Goal: Information Seeking & Learning: Check status

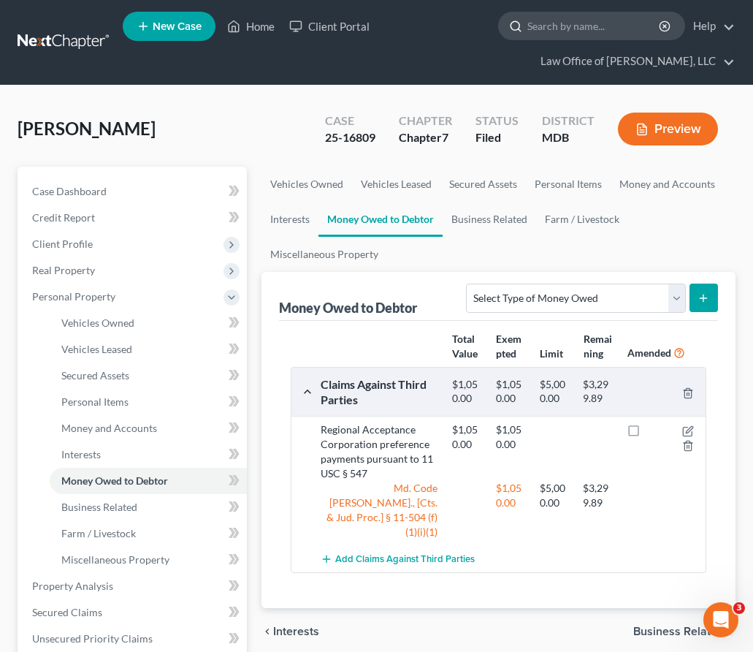
click at [574, 37] on input "search" at bounding box center [594, 25] width 134 height 27
type input "[GEOGRAPHIC_DATA]"
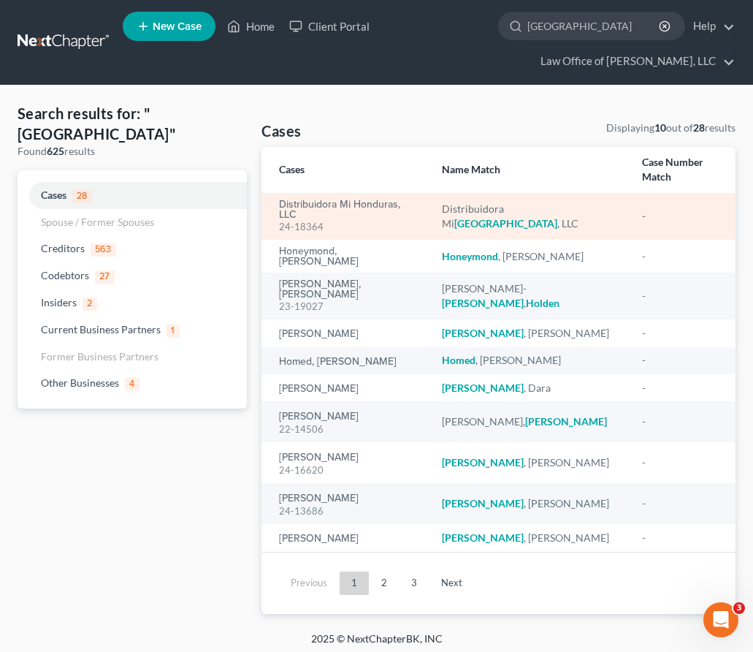
click at [324, 220] on div "24-18364" at bounding box center [349, 227] width 140 height 14
click at [319, 199] on link "Distribuidora Mi Honduras, LLC" at bounding box center [349, 209] width 140 height 20
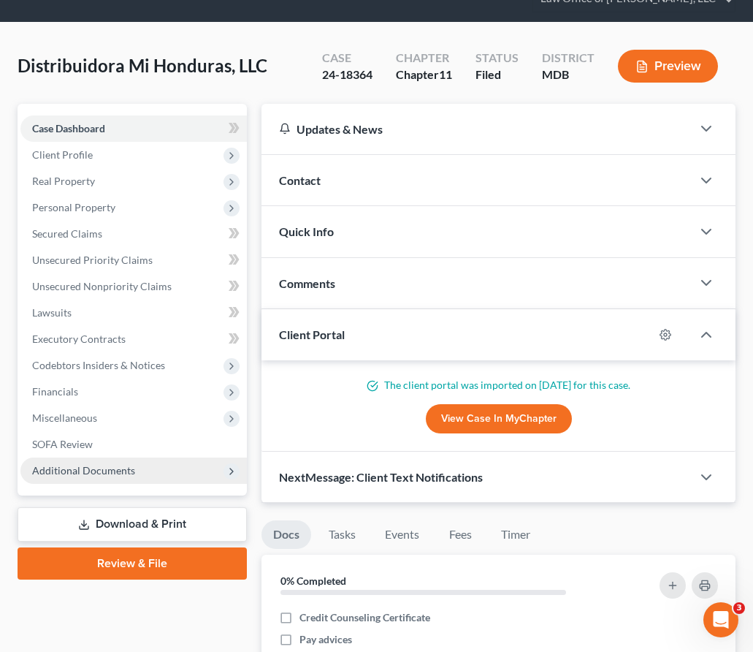
click at [123, 476] on span "Additional Documents" at bounding box center [133, 470] width 226 height 26
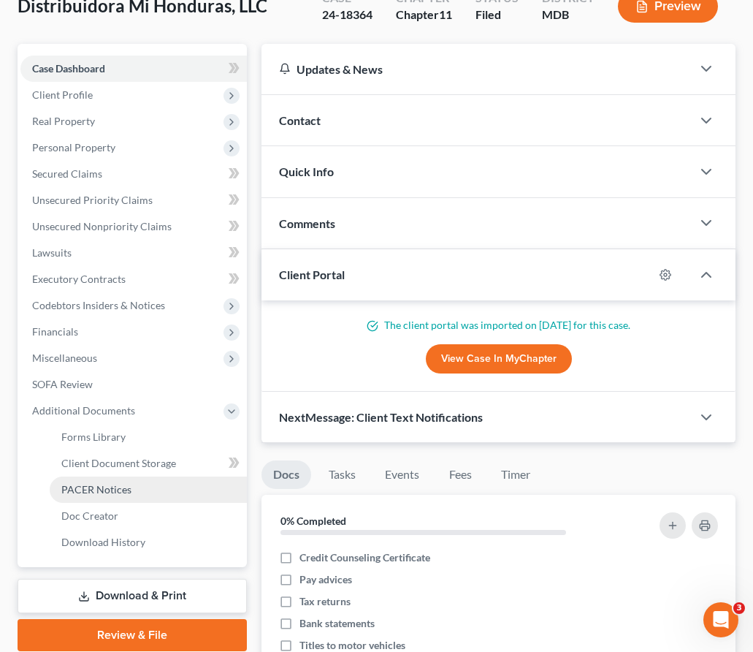
click at [117, 493] on span "PACER Notices" at bounding box center [96, 489] width 70 height 12
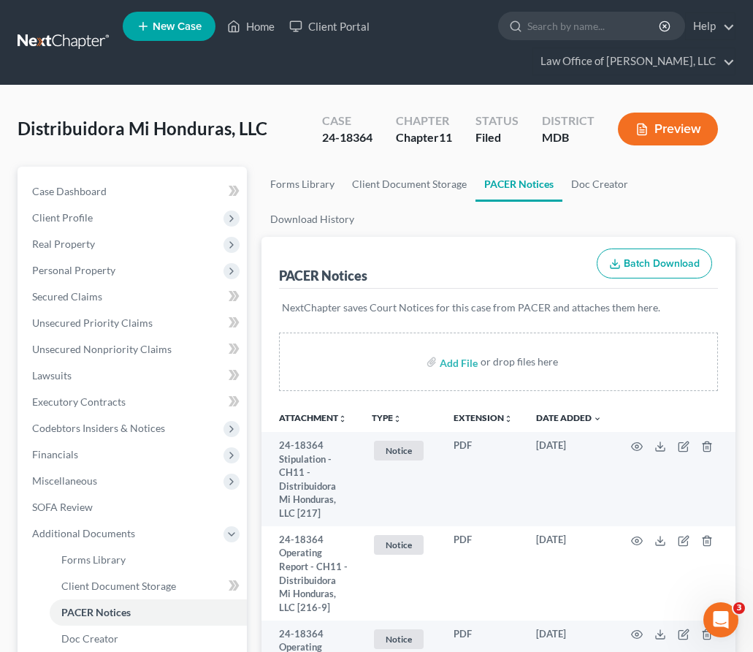
scroll to position [3902, 0]
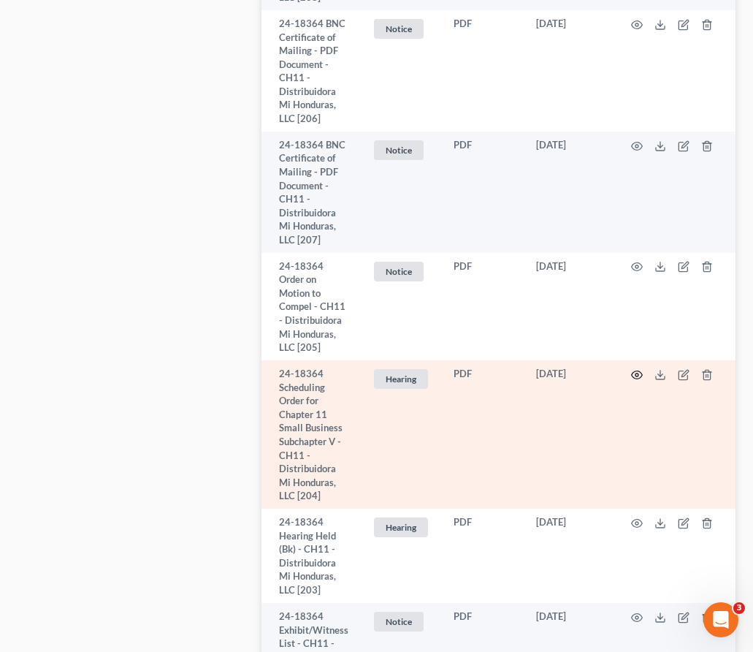
click at [637, 369] on icon "button" at bounding box center [637, 375] width 12 height 12
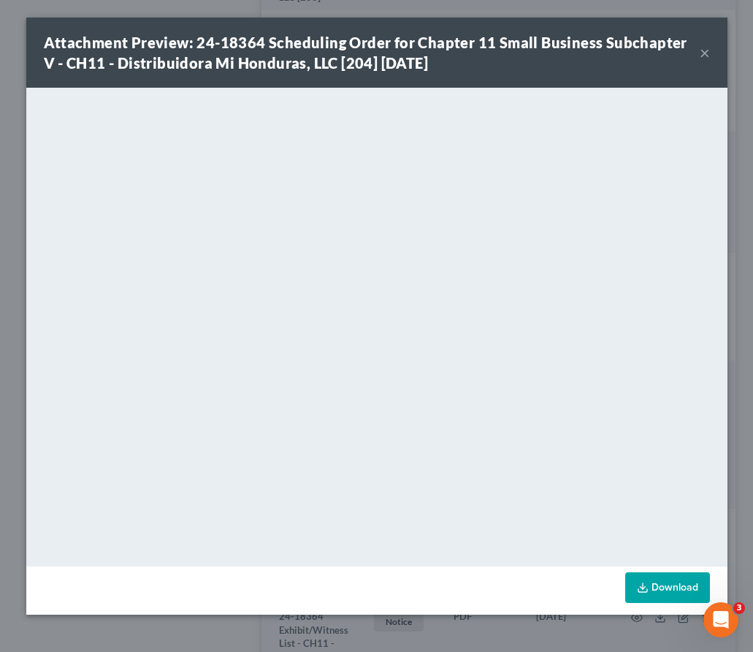
click at [701, 49] on button "×" at bounding box center [705, 53] width 10 height 18
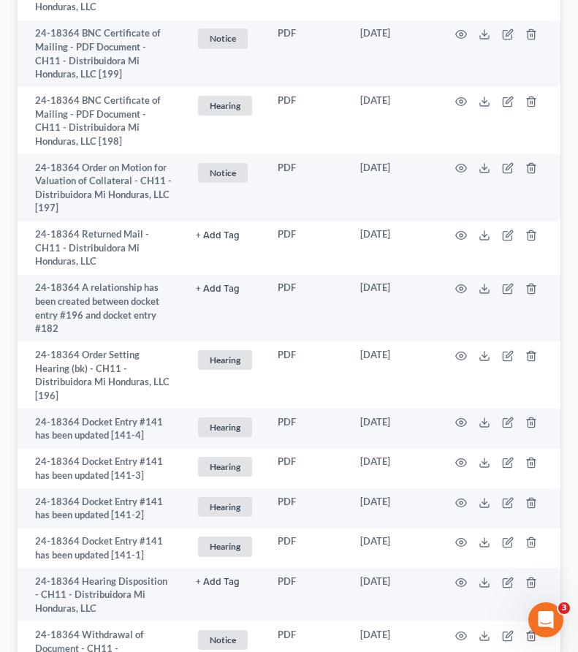
scroll to position [4083, 0]
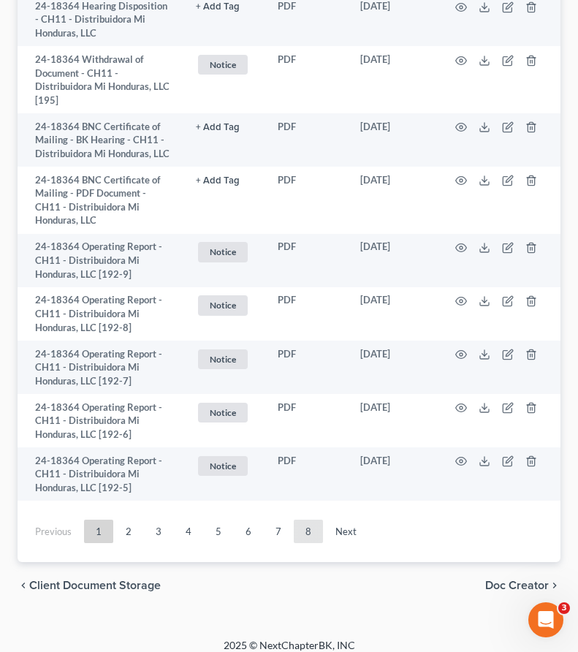
click at [308, 519] on link "8" at bounding box center [308, 530] width 29 height 23
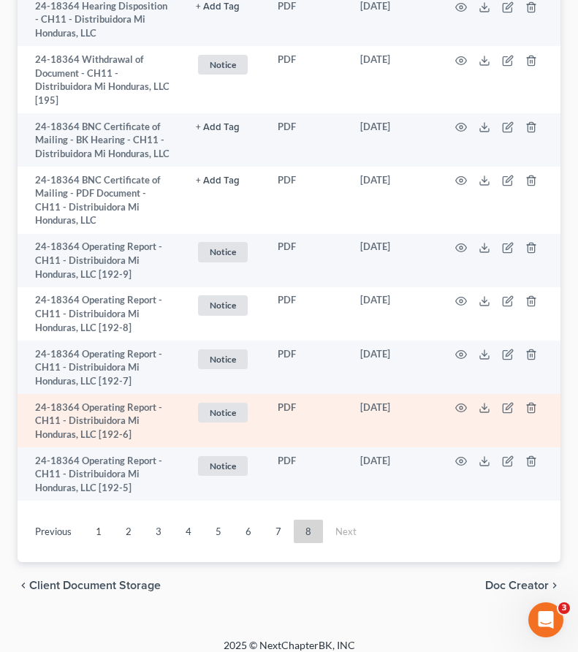
scroll to position [2236, 0]
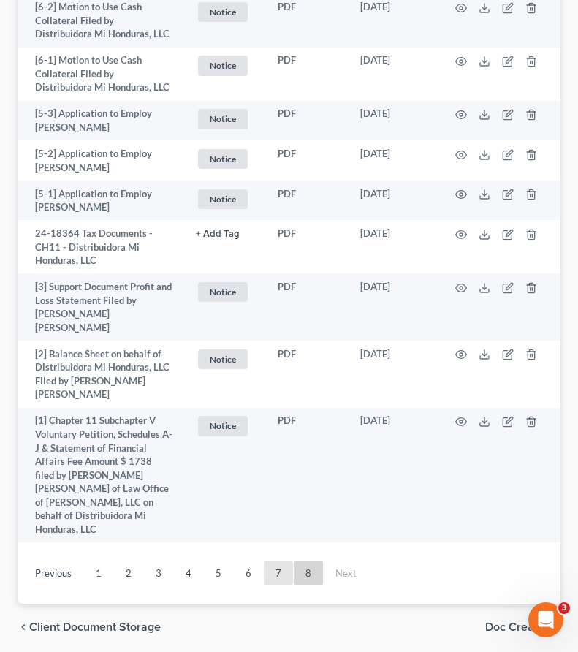
click at [275, 561] on link "7" at bounding box center [278, 572] width 29 height 23
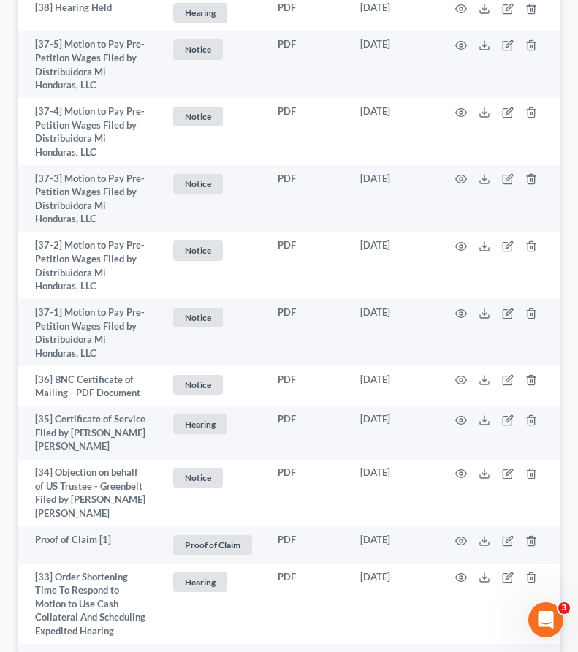
scroll to position [3159, 0]
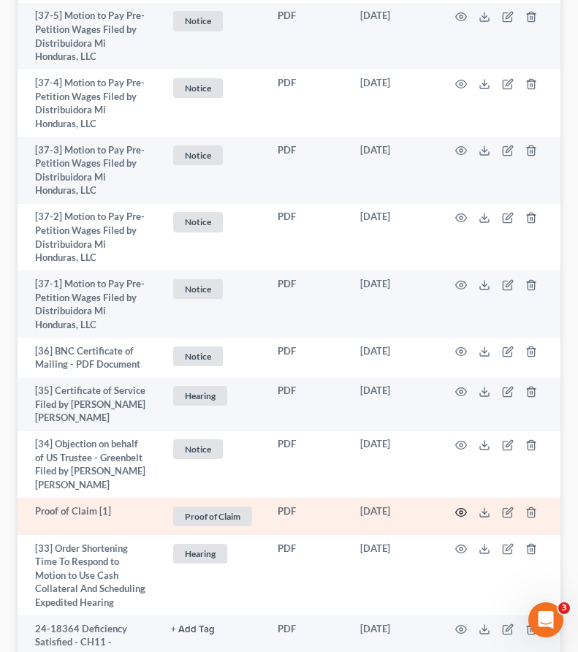
click at [463, 506] on icon "button" at bounding box center [461, 512] width 12 height 12
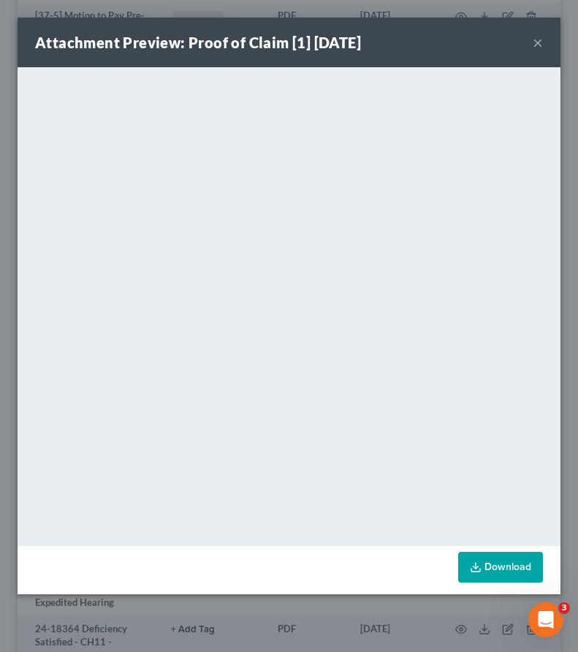
click at [535, 42] on button "×" at bounding box center [538, 43] width 10 height 18
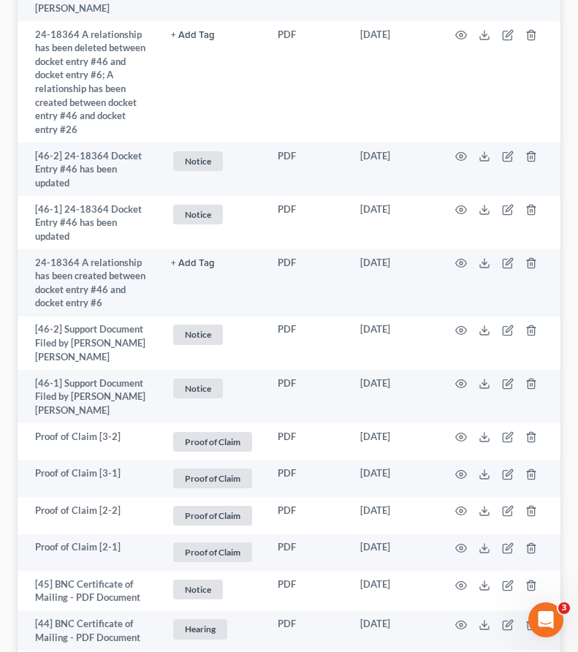
scroll to position [2161, 0]
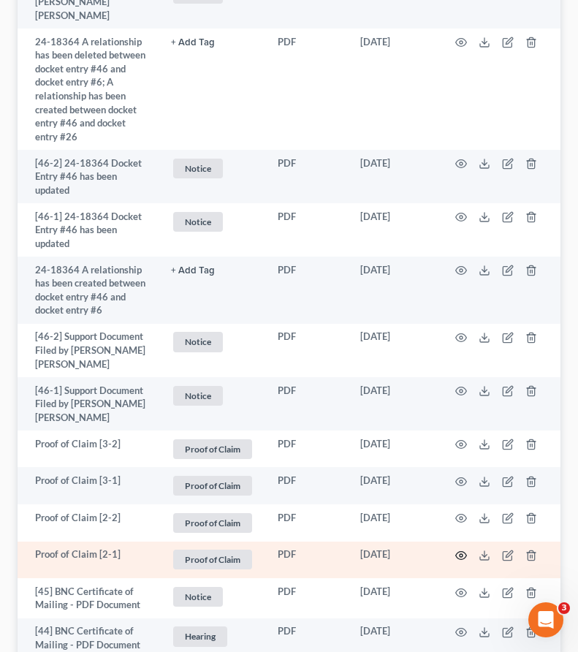
click at [459, 549] on icon "button" at bounding box center [461, 555] width 12 height 12
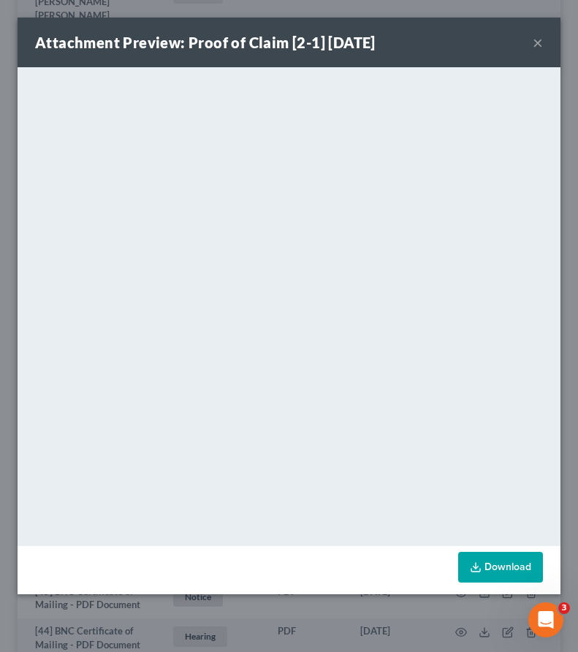
click at [535, 43] on button "×" at bounding box center [538, 43] width 10 height 18
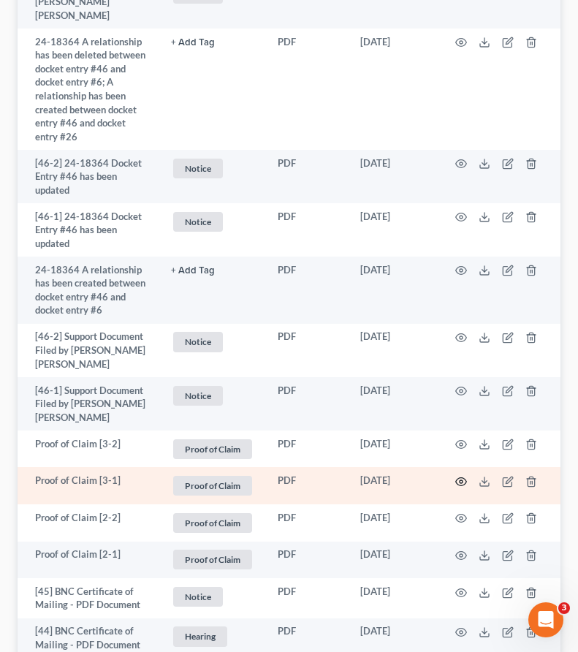
click at [459, 476] on icon "button" at bounding box center [461, 482] width 12 height 12
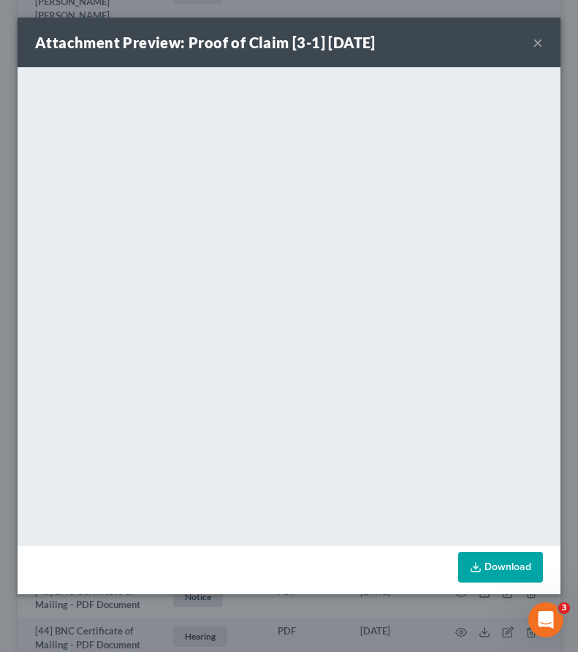
click at [538, 45] on button "×" at bounding box center [538, 43] width 10 height 18
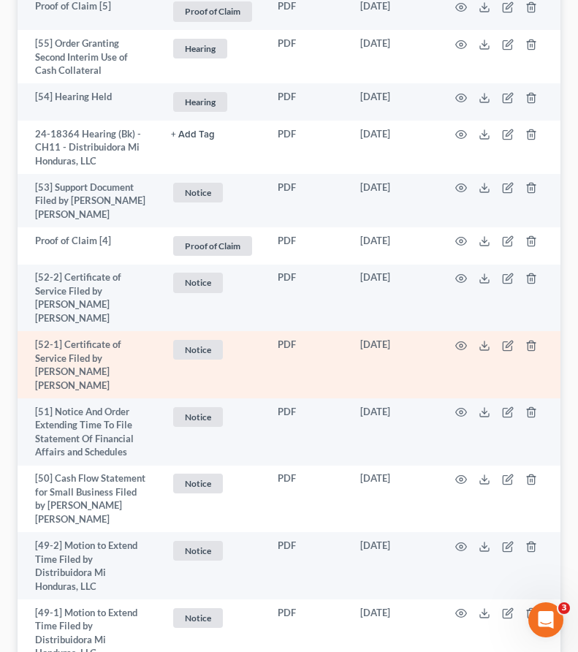
scroll to position [1325, 0]
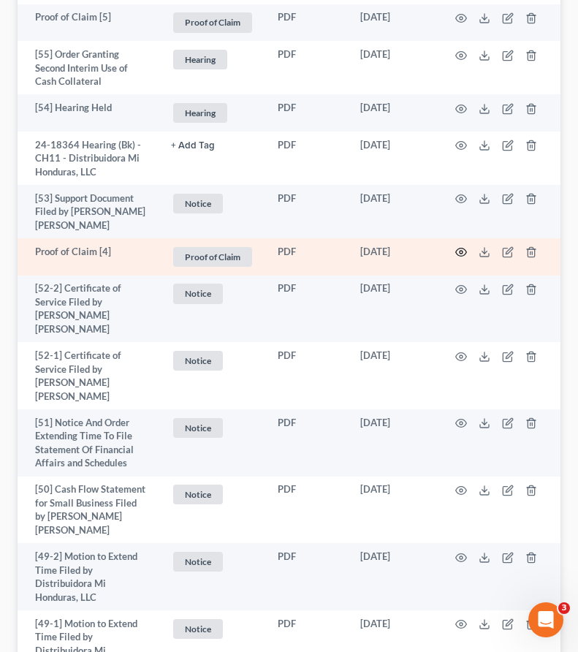
click at [457, 246] on icon "button" at bounding box center [461, 252] width 12 height 12
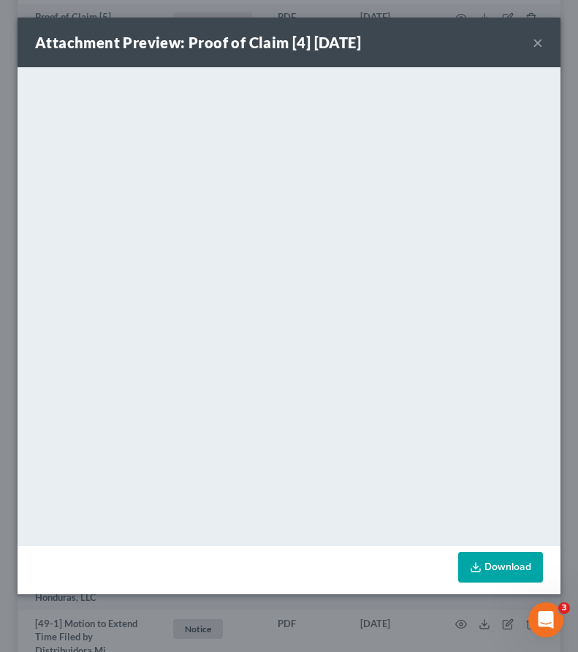
click at [538, 41] on button "×" at bounding box center [538, 43] width 10 height 18
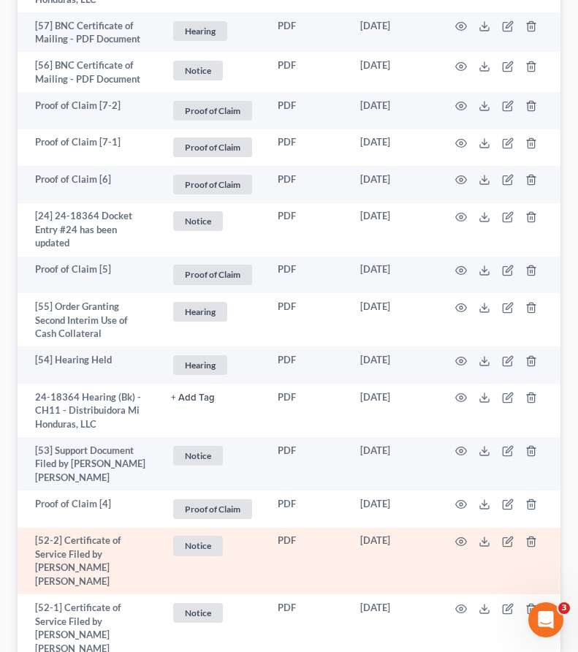
scroll to position [1059, 0]
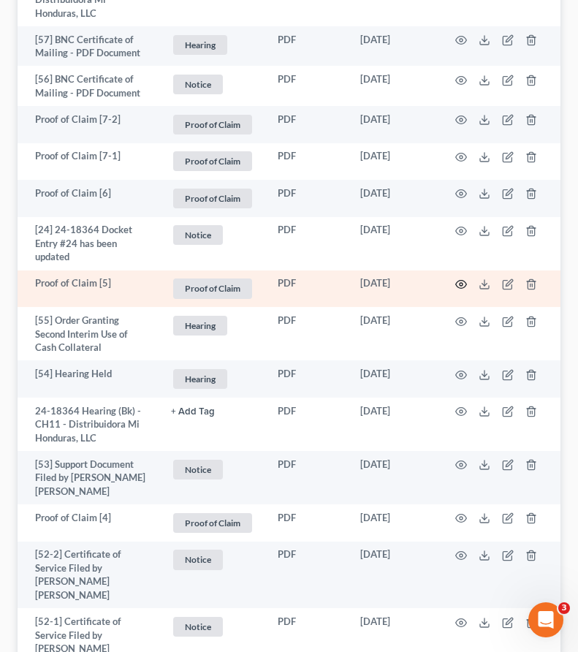
click at [459, 278] on icon "button" at bounding box center [461, 284] width 12 height 12
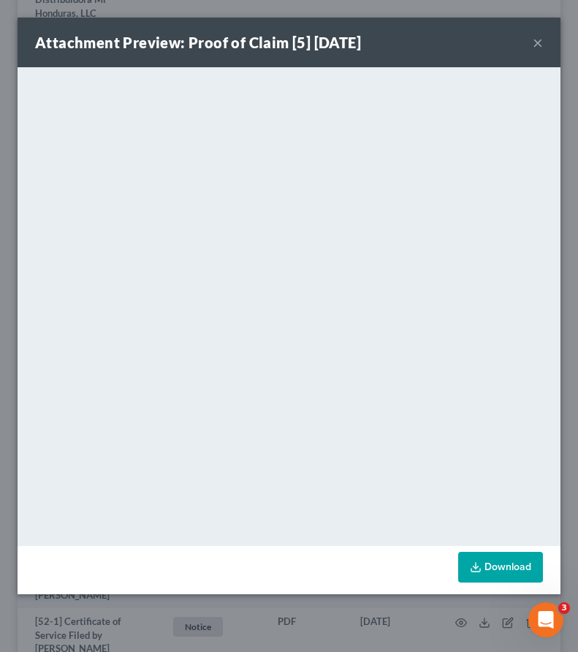
click at [535, 43] on button "×" at bounding box center [538, 43] width 10 height 18
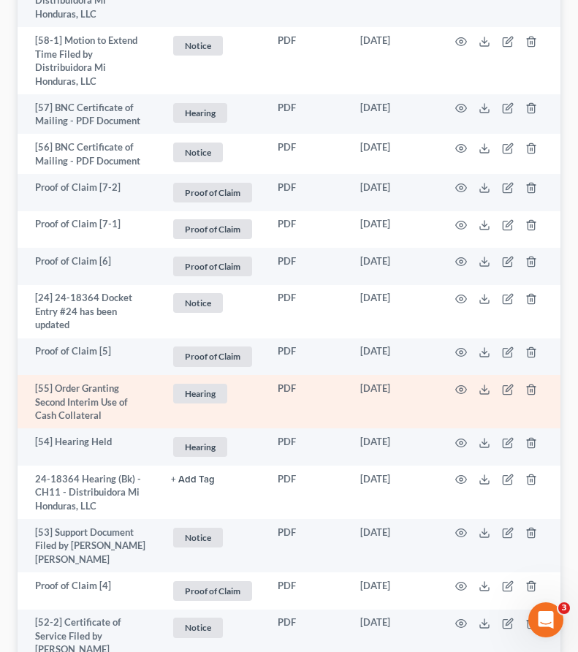
scroll to position [974, 0]
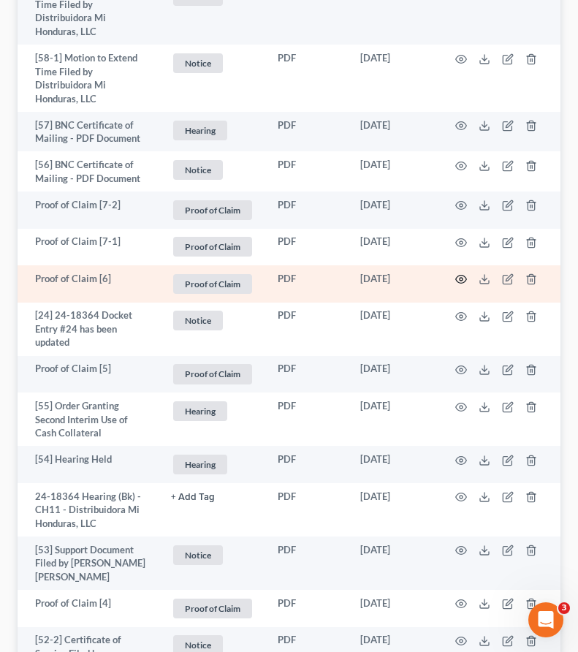
click at [462, 273] on icon "button" at bounding box center [461, 279] width 12 height 12
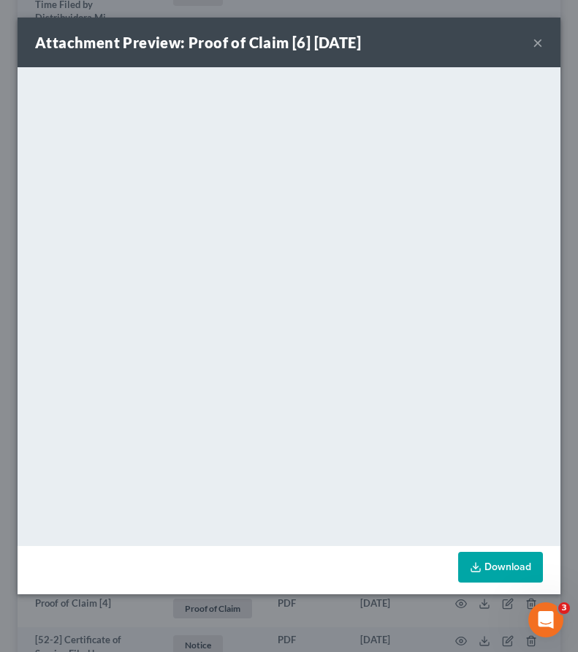
click at [539, 42] on button "×" at bounding box center [538, 43] width 10 height 18
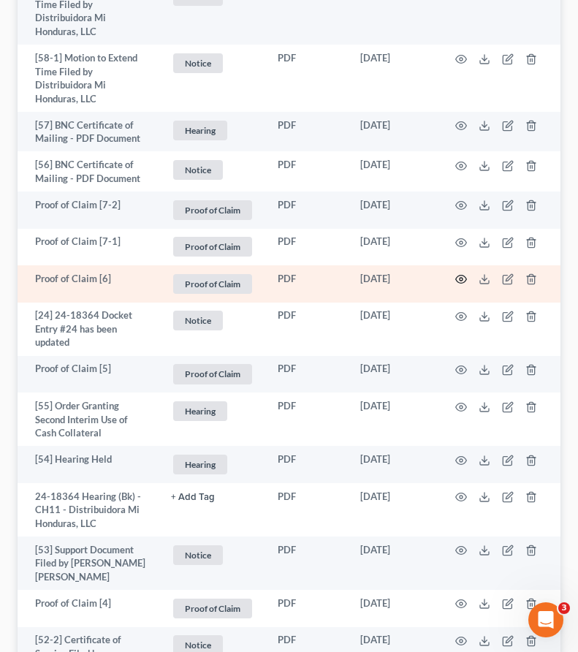
click at [459, 278] on circle "button" at bounding box center [460, 279] width 3 height 3
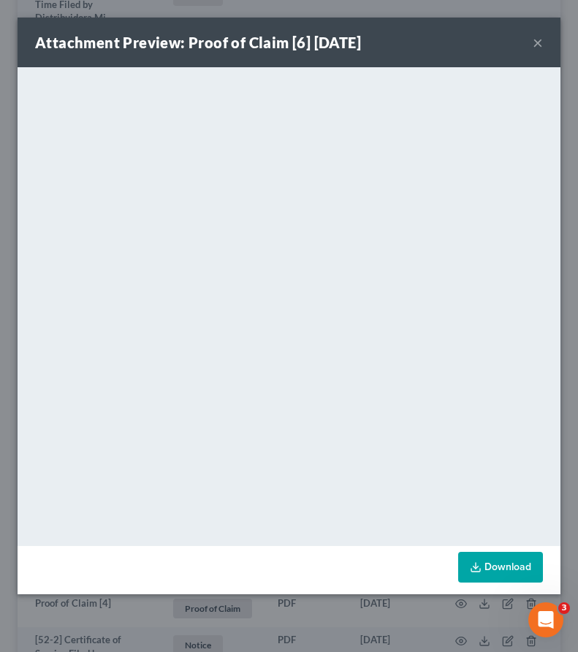
click at [536, 43] on button "×" at bounding box center [538, 43] width 10 height 18
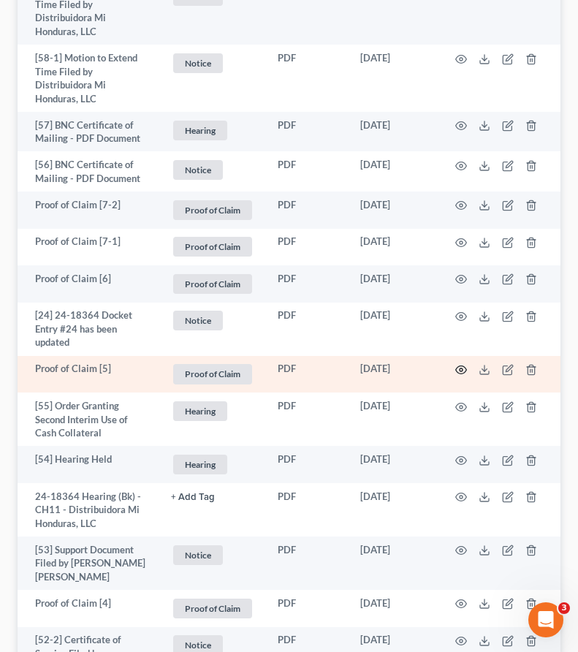
click at [465, 366] on icon "button" at bounding box center [461, 370] width 11 height 8
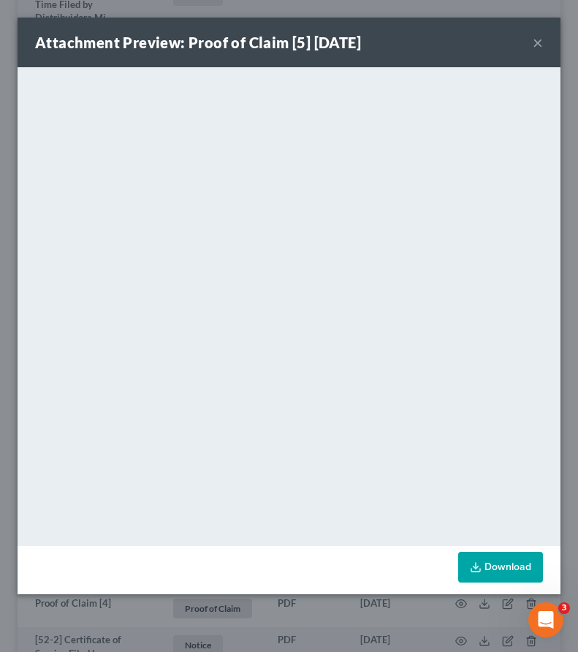
click at [539, 45] on button "×" at bounding box center [538, 43] width 10 height 18
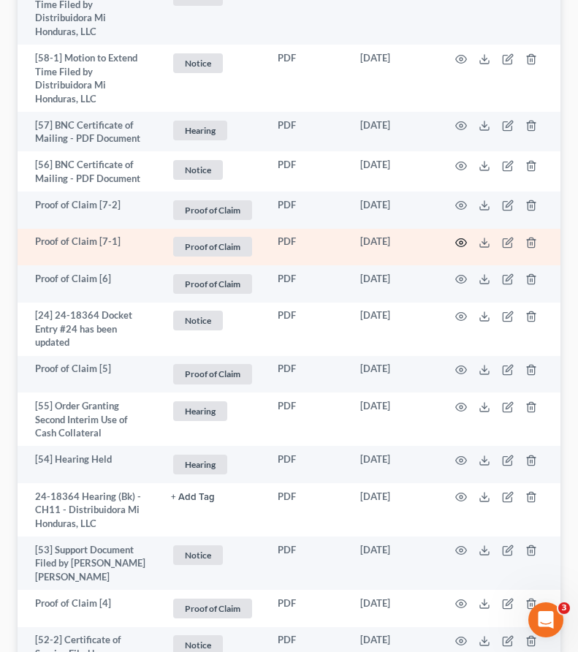
click at [457, 239] on icon "button" at bounding box center [461, 243] width 11 height 8
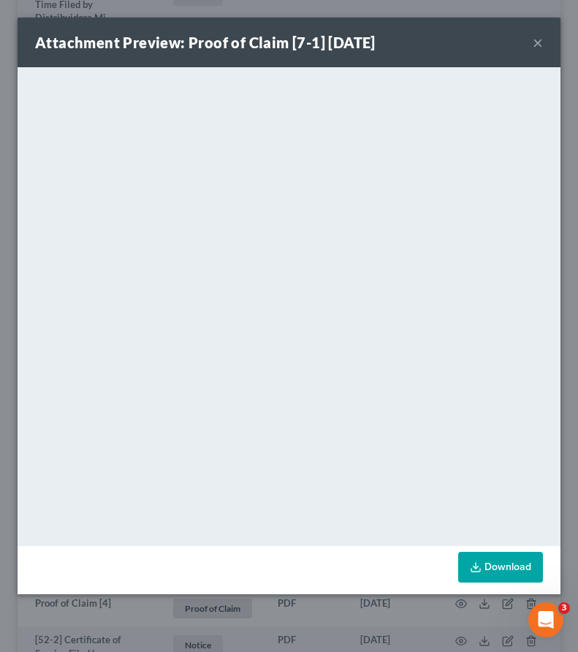
click at [538, 47] on button "×" at bounding box center [538, 43] width 10 height 18
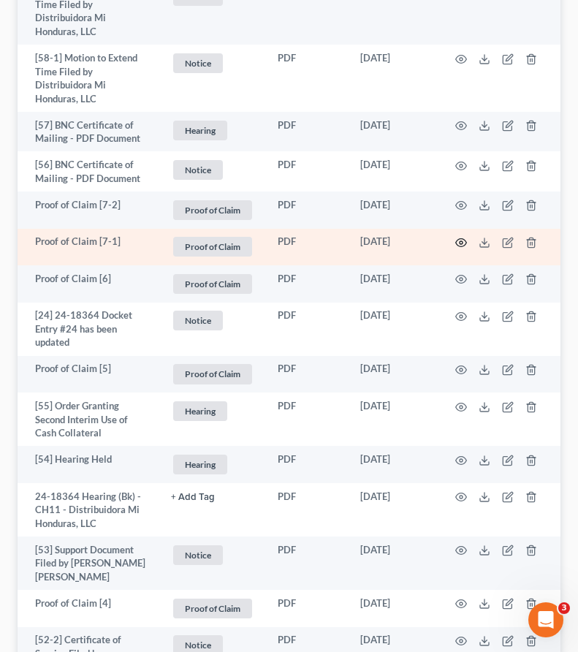
click at [457, 237] on icon "button" at bounding box center [461, 243] width 12 height 12
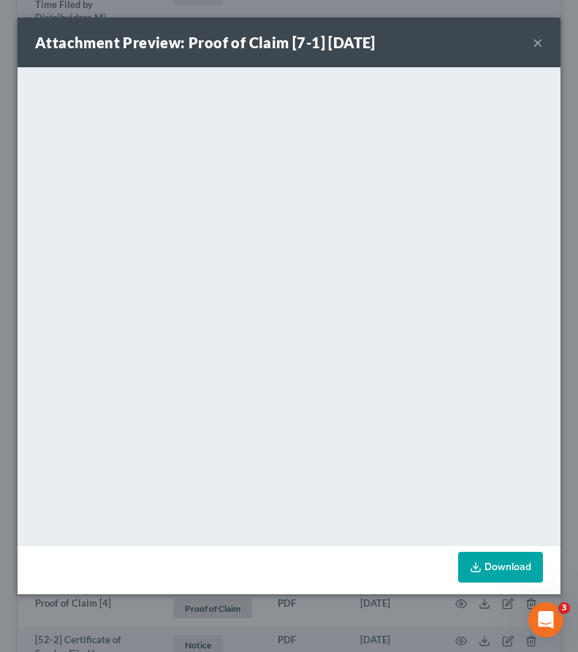
click at [536, 41] on button "×" at bounding box center [538, 43] width 10 height 18
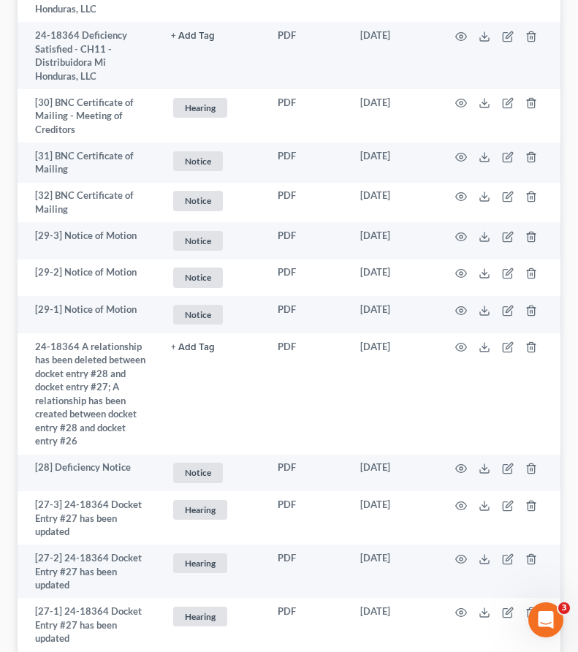
scroll to position [3928, 0]
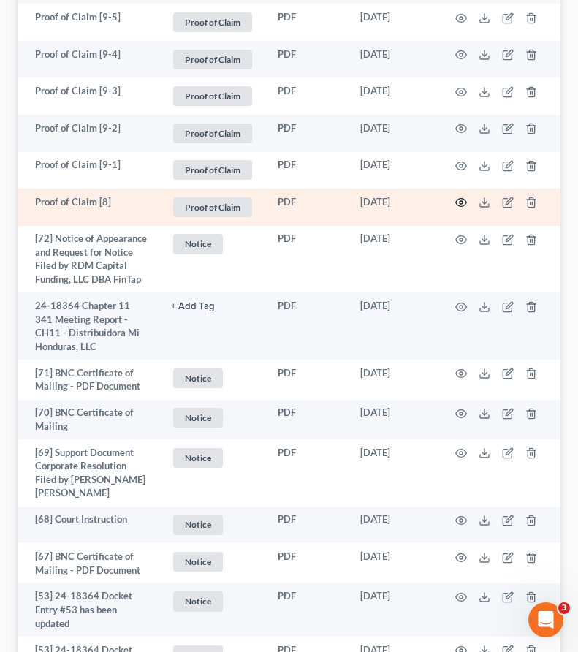
click at [457, 199] on icon "button" at bounding box center [461, 203] width 11 height 8
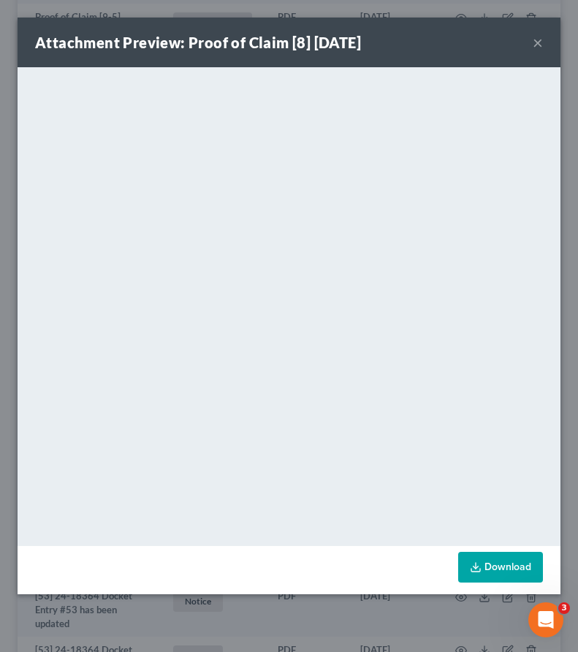
click at [538, 39] on button "×" at bounding box center [538, 43] width 10 height 18
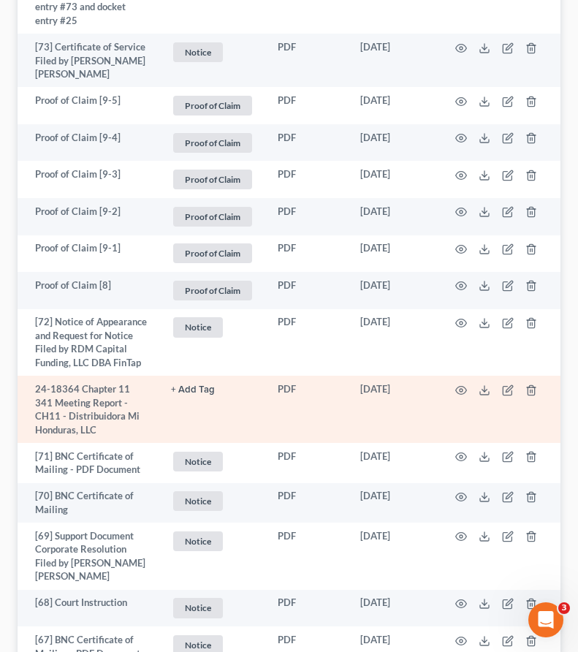
scroll to position [3833, 0]
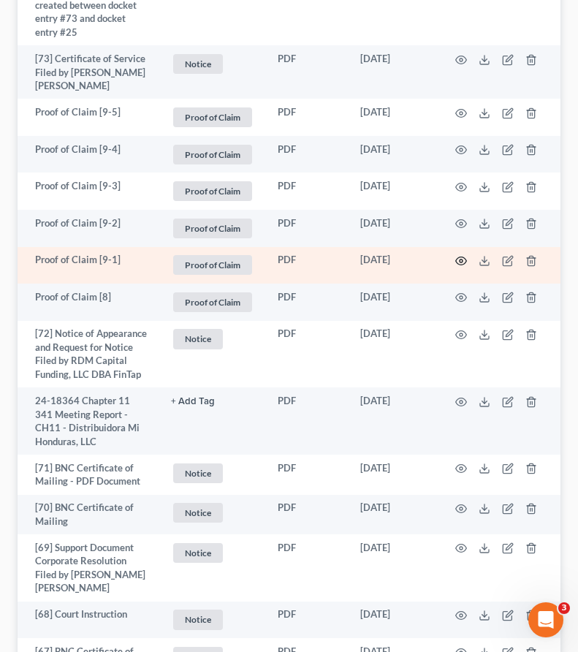
click at [463, 257] on icon "button" at bounding box center [461, 261] width 11 height 8
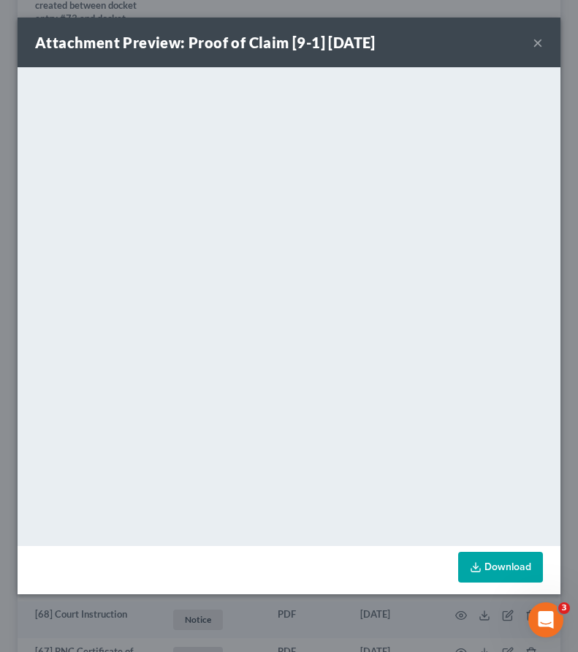
click at [537, 42] on button "×" at bounding box center [538, 43] width 10 height 18
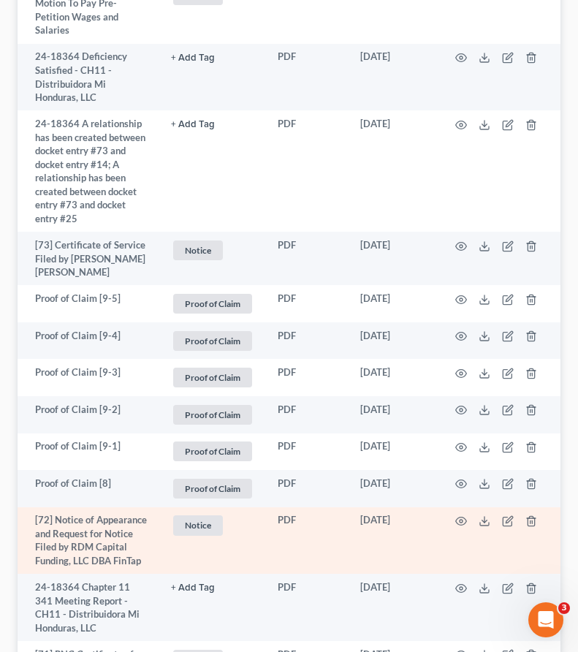
scroll to position [3630, 0]
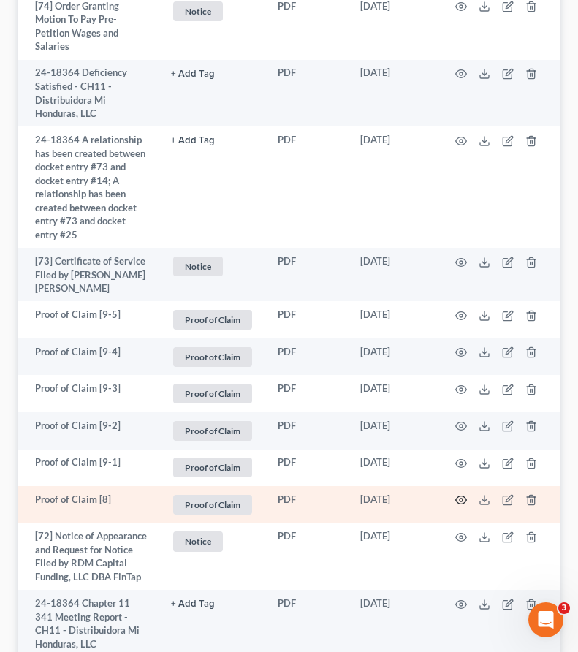
click at [456, 496] on icon "button" at bounding box center [461, 500] width 11 height 8
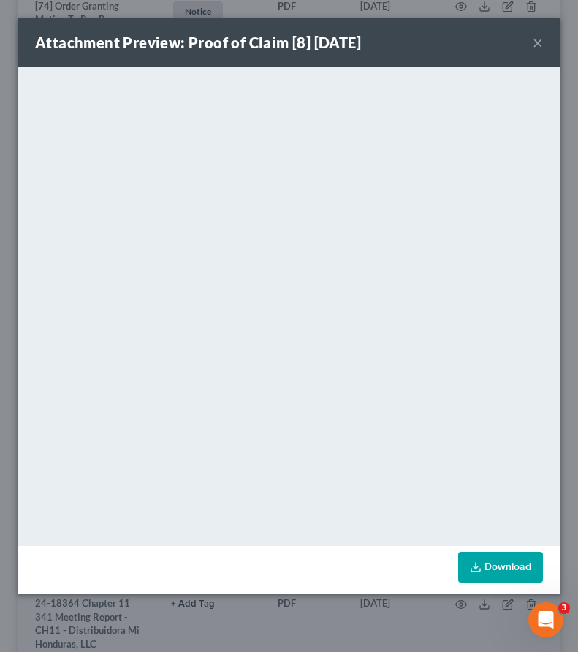
click at [538, 46] on button "×" at bounding box center [538, 43] width 10 height 18
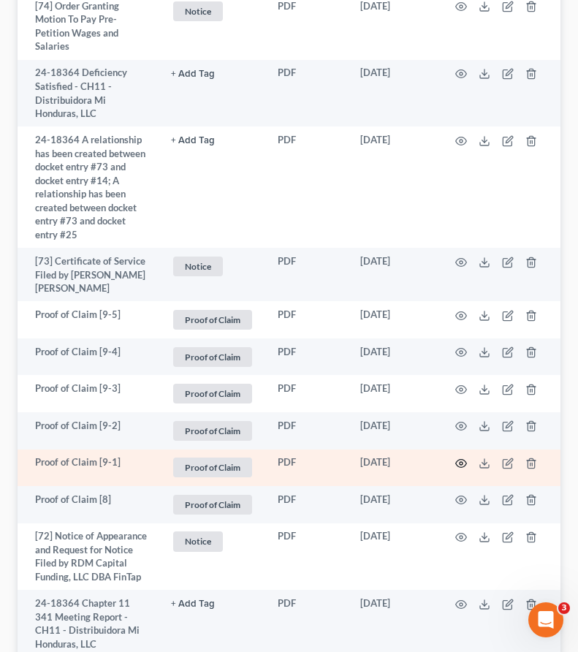
click at [460, 457] on icon "button" at bounding box center [461, 463] width 12 height 12
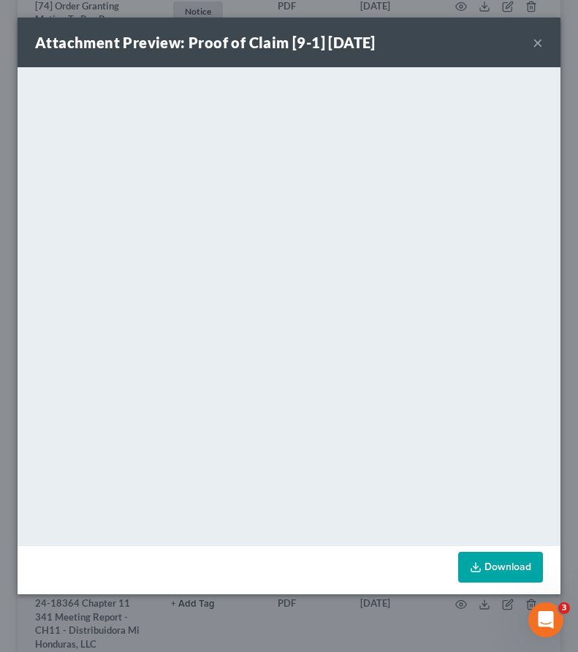
click at [530, 34] on div "Attachment Preview: Proof of Claim [9-1] [DATE] ×" at bounding box center [289, 43] width 543 height 50
click at [535, 42] on button "×" at bounding box center [538, 43] width 10 height 18
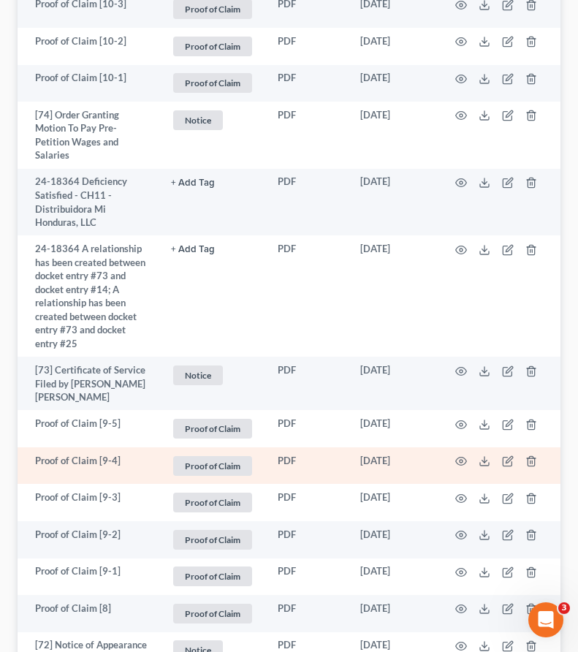
scroll to position [3354, 0]
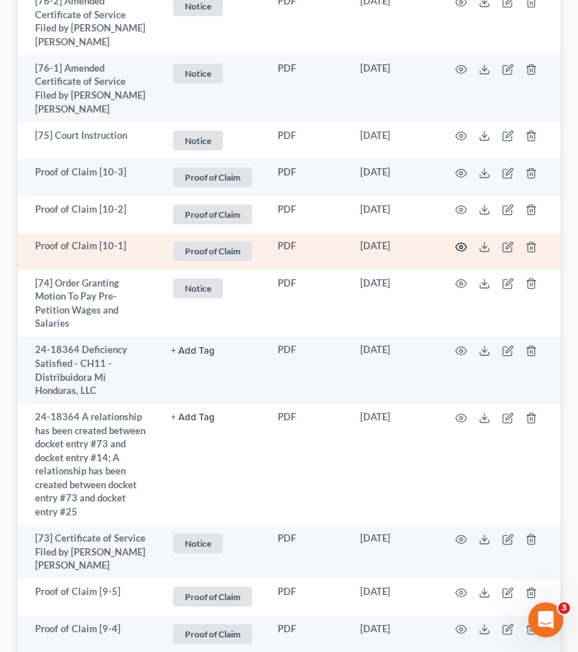
click at [458, 241] on icon "button" at bounding box center [461, 247] width 12 height 12
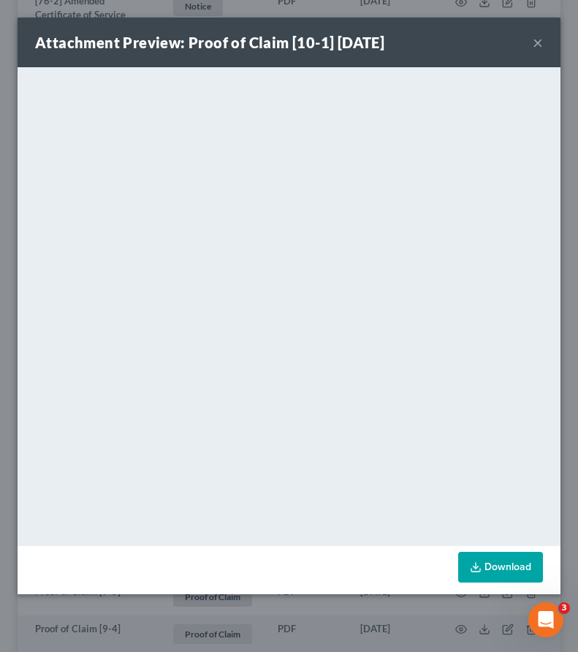
click at [538, 44] on button "×" at bounding box center [538, 43] width 10 height 18
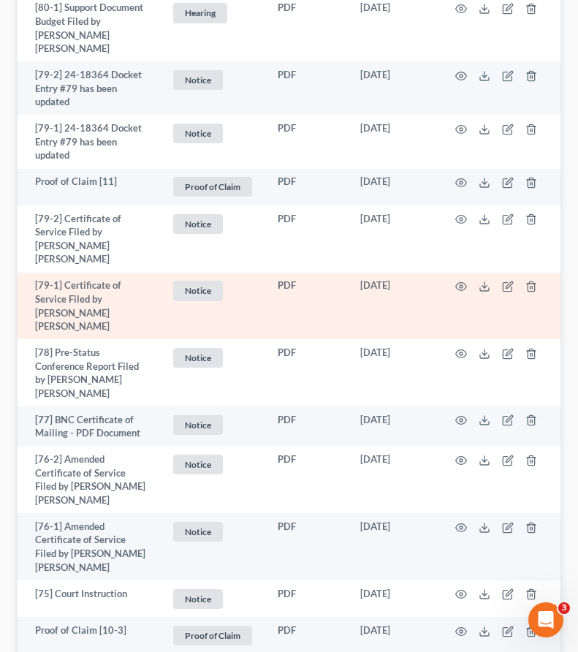
scroll to position [2878, 0]
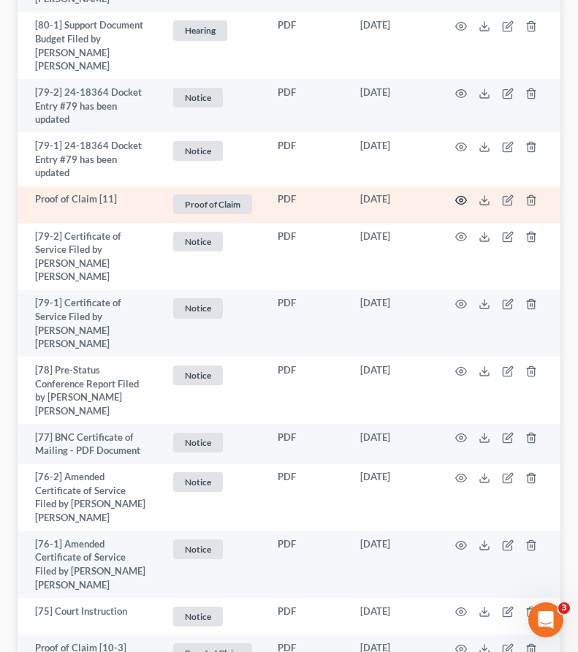
click at [459, 199] on circle "button" at bounding box center [460, 200] width 3 height 3
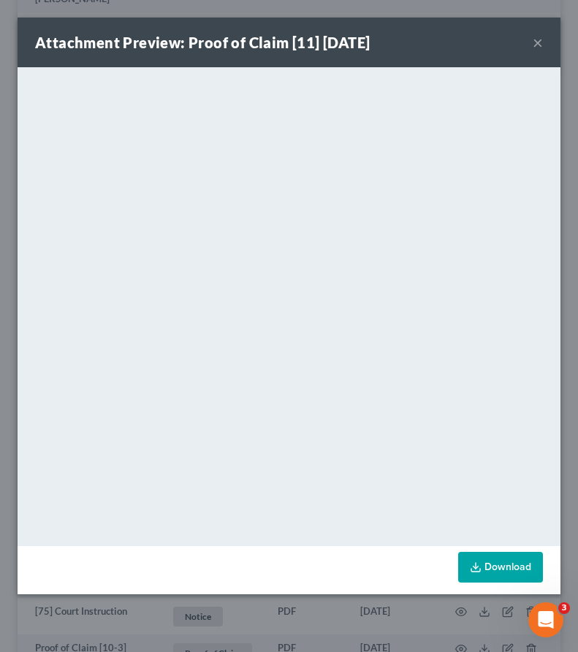
click at [539, 47] on button "×" at bounding box center [538, 43] width 10 height 18
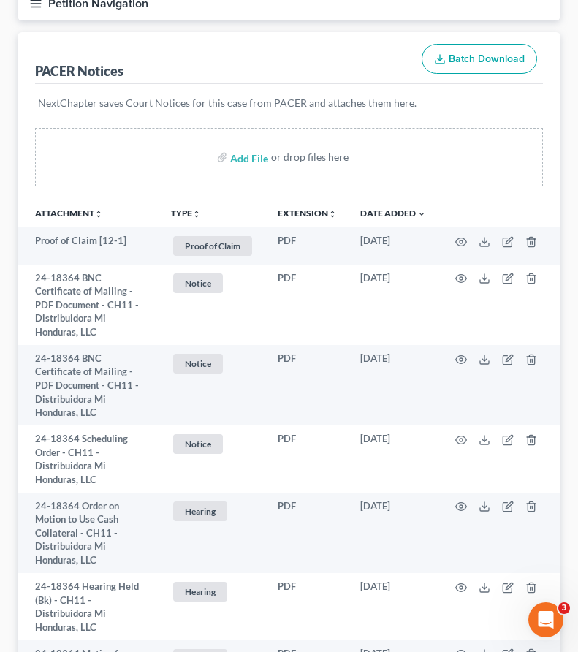
scroll to position [140, 0]
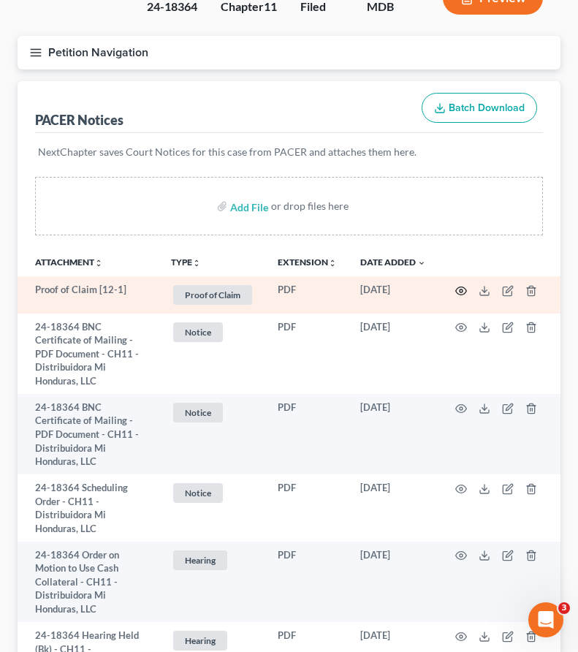
click at [462, 289] on circle "button" at bounding box center [460, 290] width 3 height 3
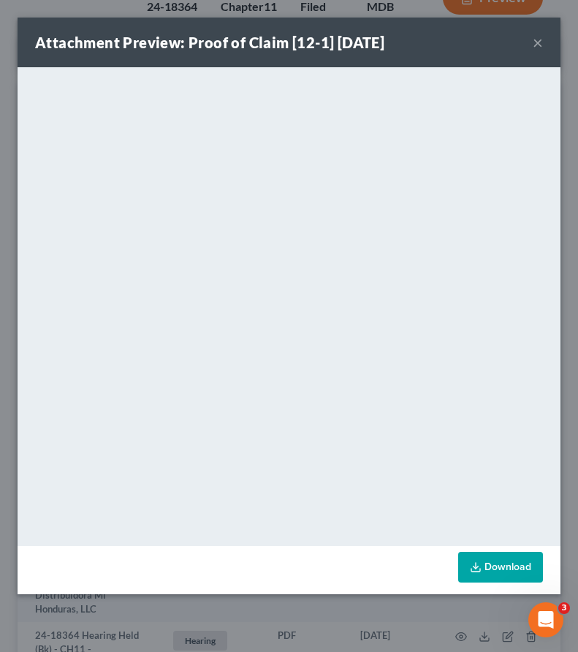
click at [535, 45] on button "×" at bounding box center [538, 43] width 10 height 18
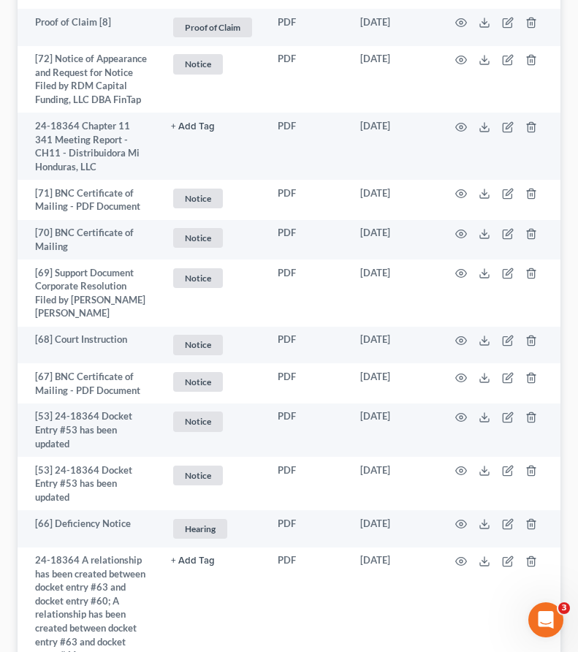
scroll to position [4327, 0]
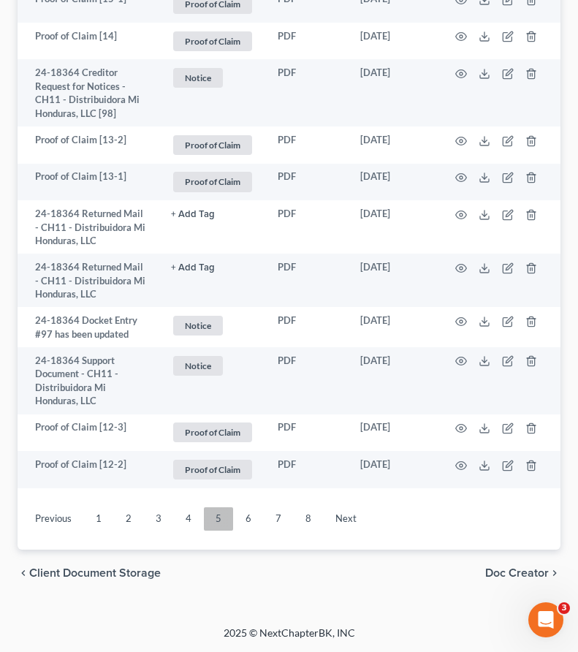
scroll to position [3961, 0]
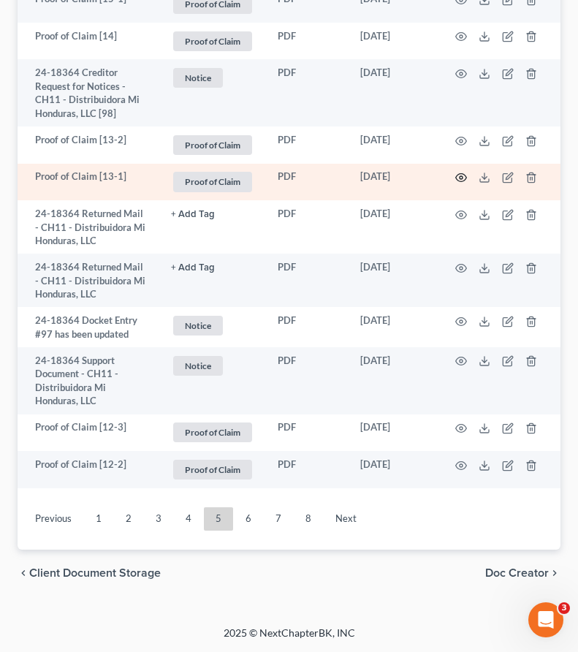
click at [460, 178] on icon "button" at bounding box center [461, 178] width 12 height 12
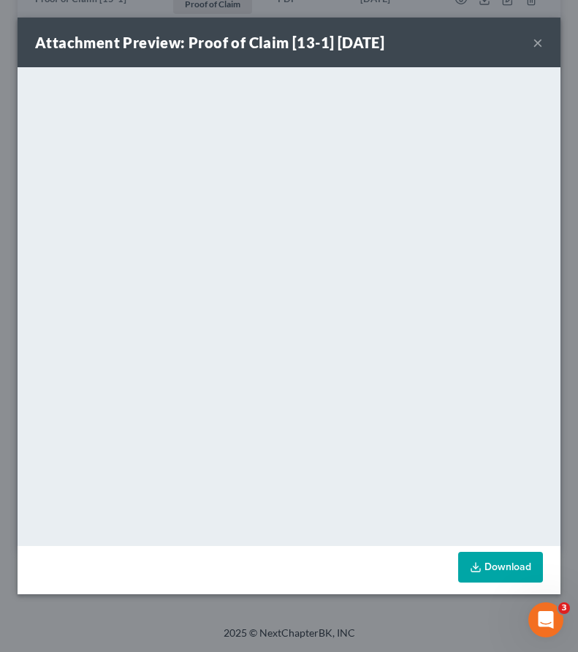
click at [535, 42] on button "×" at bounding box center [538, 43] width 10 height 18
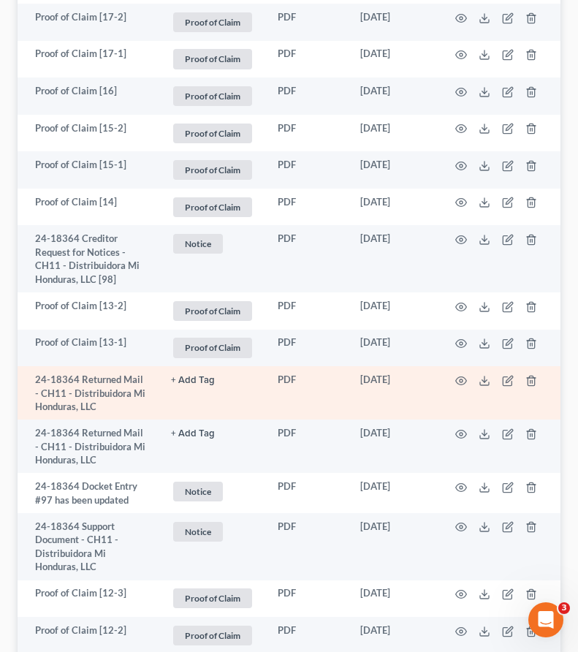
scroll to position [3791, 0]
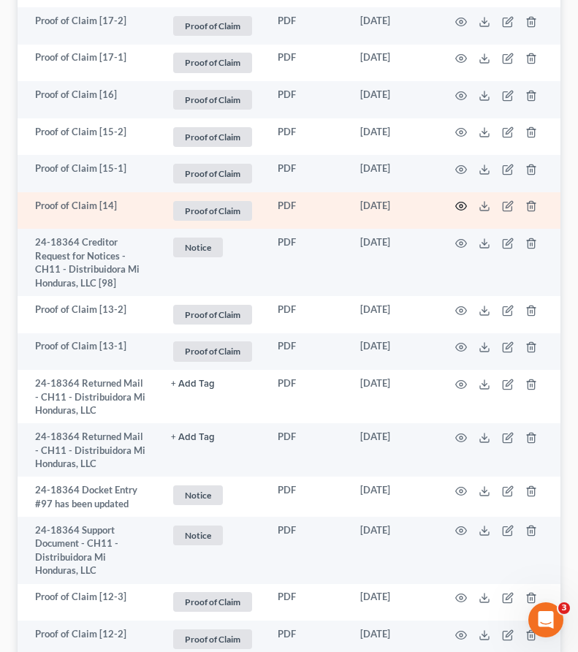
click at [462, 203] on icon "button" at bounding box center [461, 206] width 11 height 8
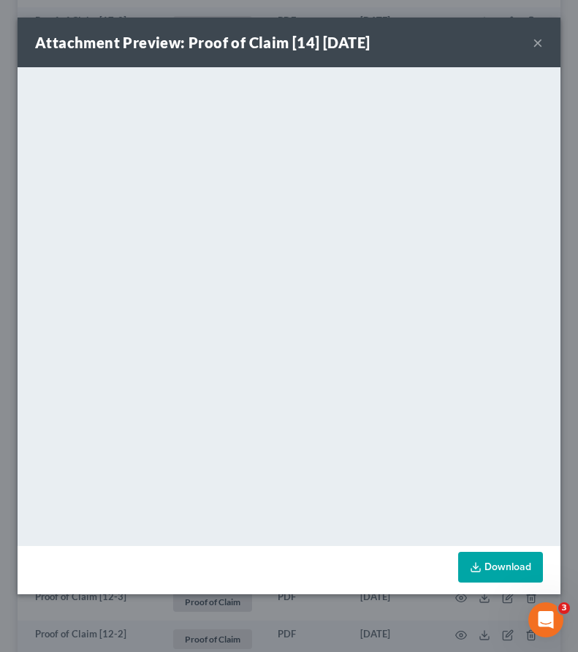
click at [535, 44] on button "×" at bounding box center [538, 43] width 10 height 18
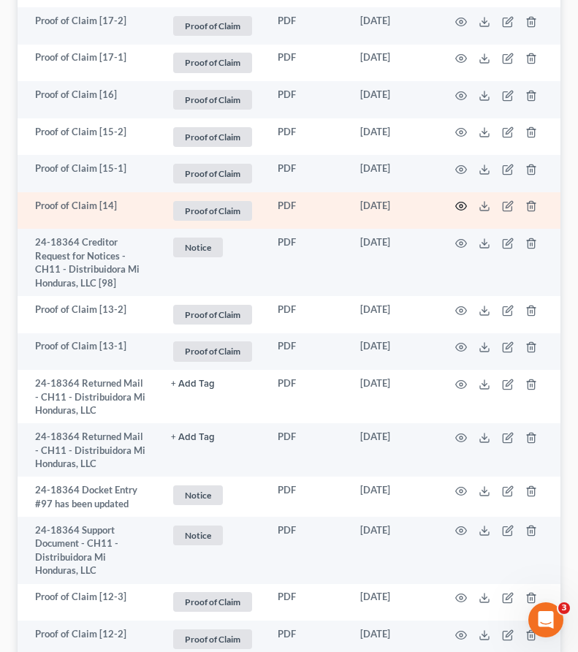
click at [464, 207] on icon "button" at bounding box center [461, 206] width 12 height 12
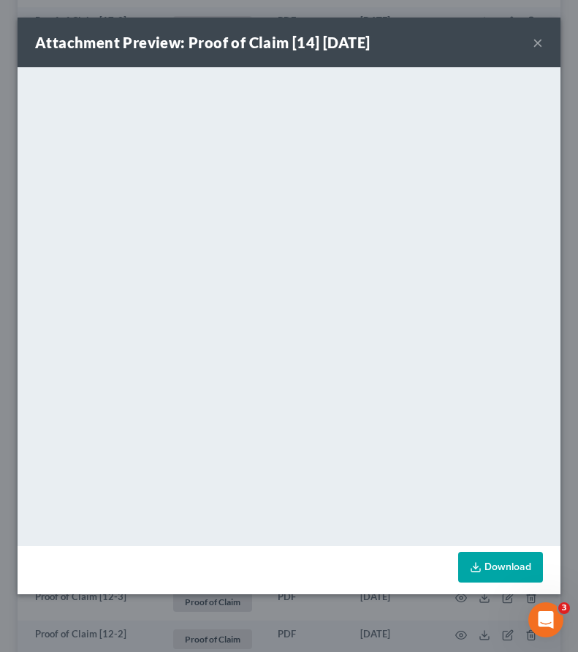
click at [538, 42] on button "×" at bounding box center [538, 43] width 10 height 18
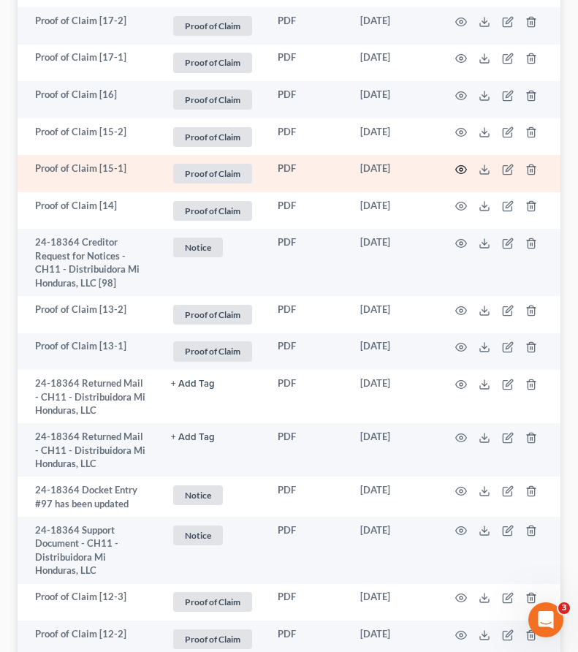
click at [462, 165] on icon "button" at bounding box center [461, 170] width 12 height 12
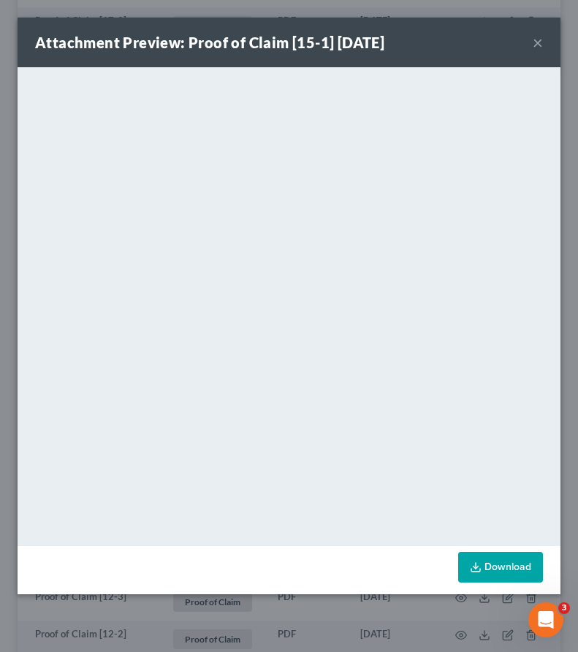
click at [537, 45] on button "×" at bounding box center [538, 43] width 10 height 18
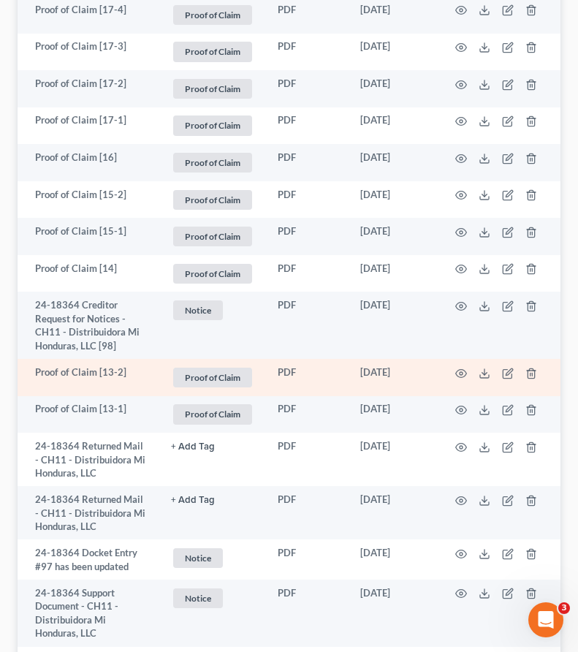
scroll to position [3725, 0]
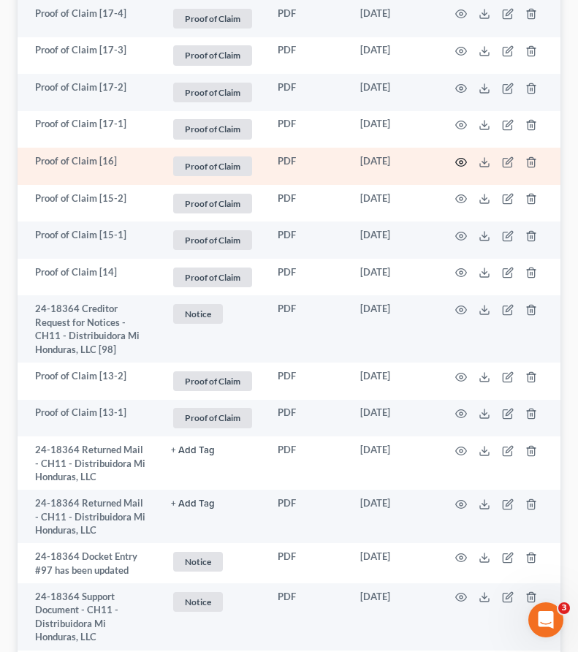
click at [459, 164] on icon "button" at bounding box center [461, 162] width 12 height 12
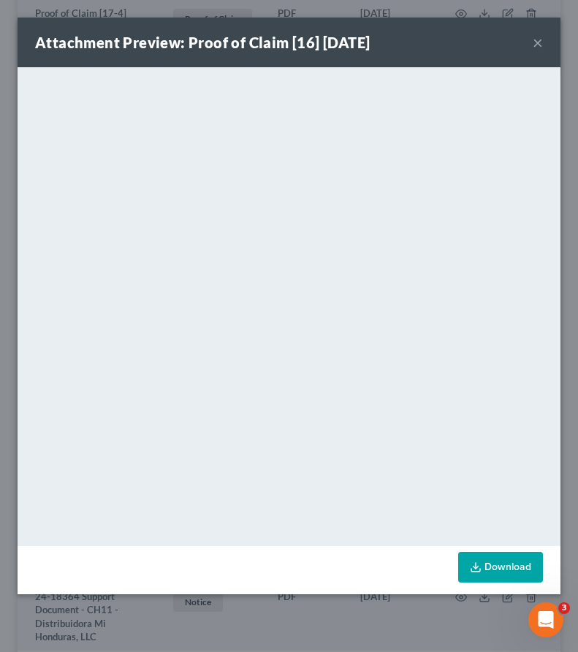
click at [534, 45] on button "×" at bounding box center [538, 43] width 10 height 18
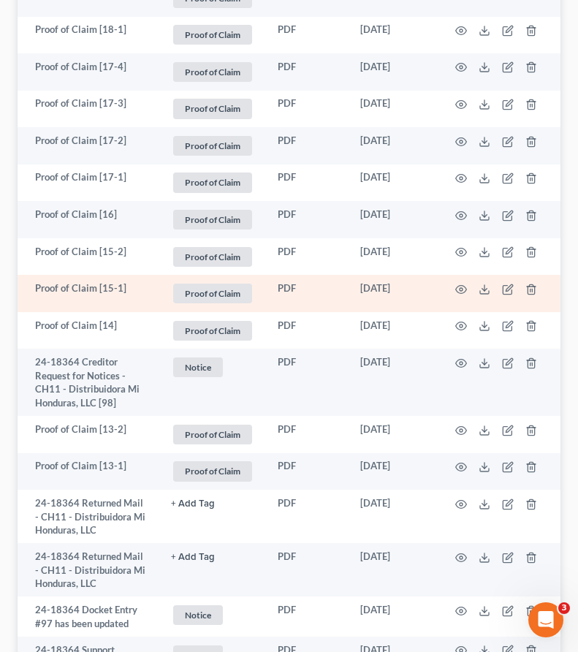
scroll to position [3662, 0]
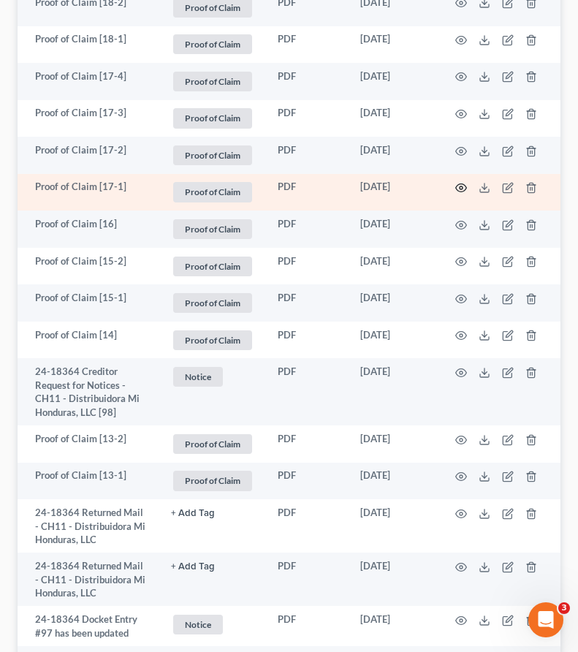
click at [459, 186] on icon "button" at bounding box center [461, 188] width 12 height 12
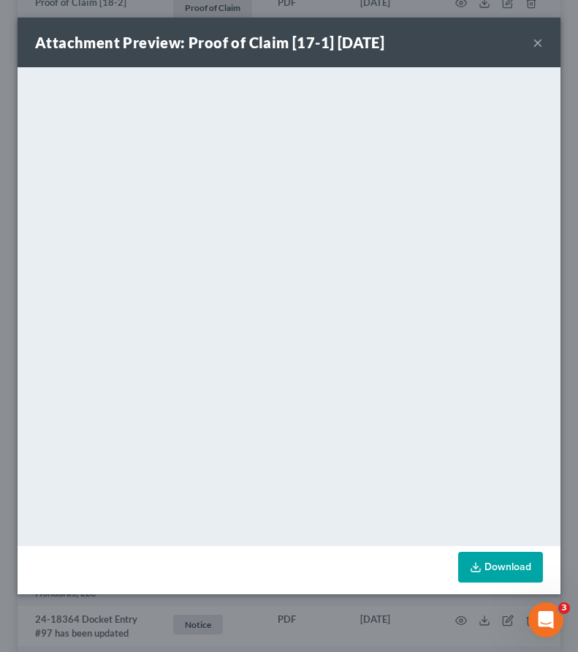
click at [536, 43] on button "×" at bounding box center [538, 43] width 10 height 18
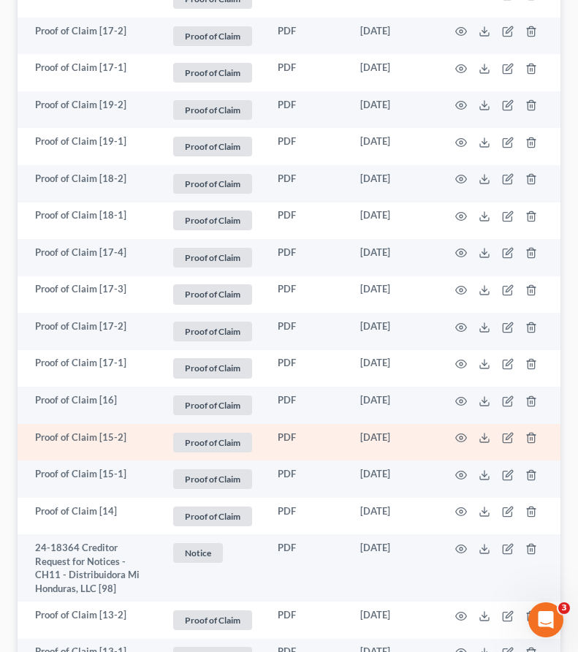
scroll to position [3470, 0]
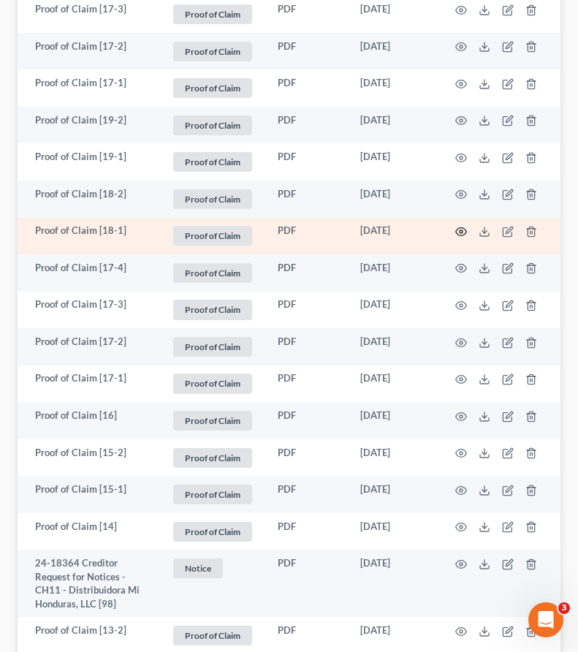
click at [465, 234] on icon "button" at bounding box center [461, 232] width 12 height 12
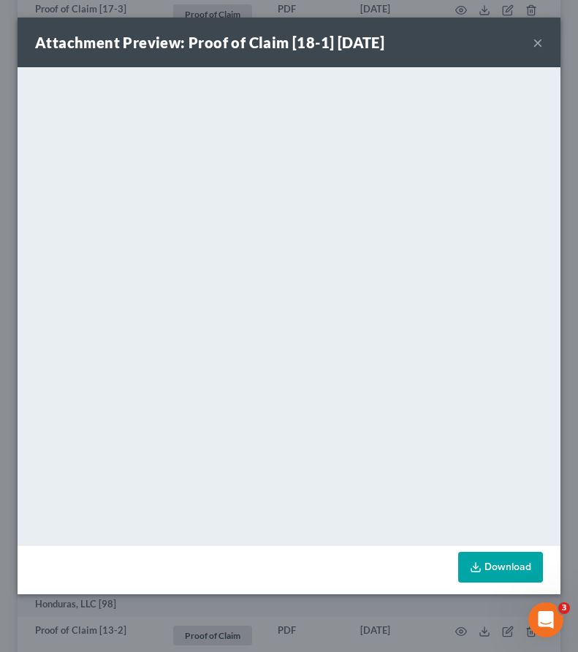
click at [535, 42] on button "×" at bounding box center [538, 43] width 10 height 18
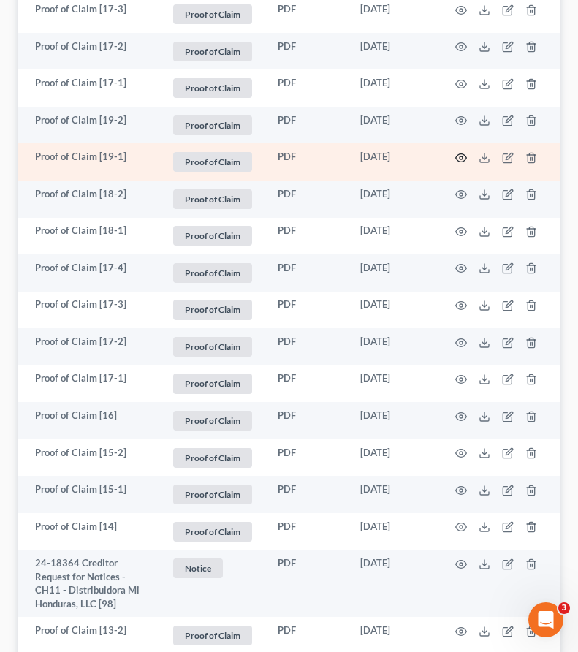
click at [459, 155] on icon "button" at bounding box center [461, 158] width 12 height 12
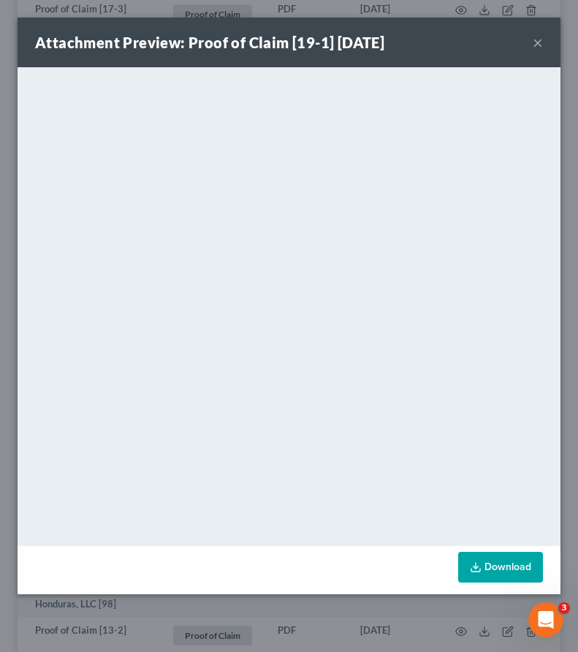
click at [535, 47] on button "×" at bounding box center [538, 43] width 10 height 18
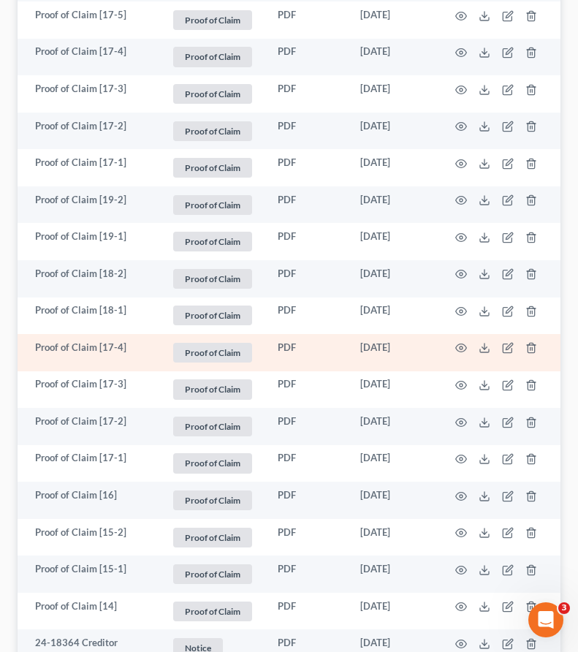
scroll to position [3364, 0]
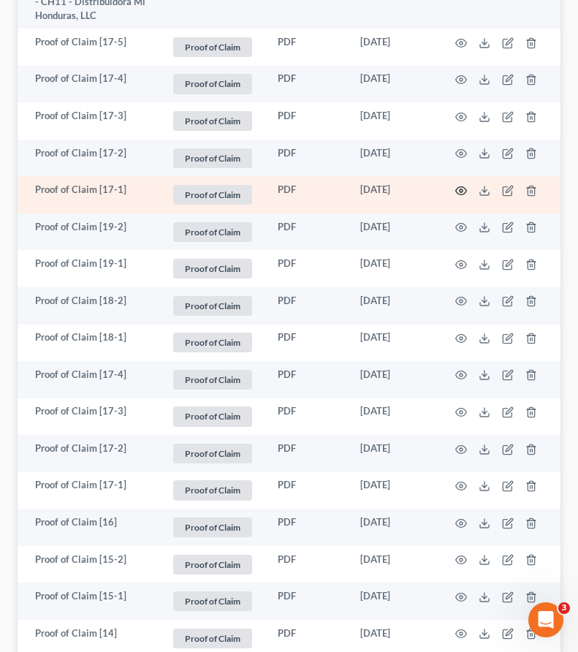
click at [459, 191] on circle "button" at bounding box center [460, 190] width 3 height 3
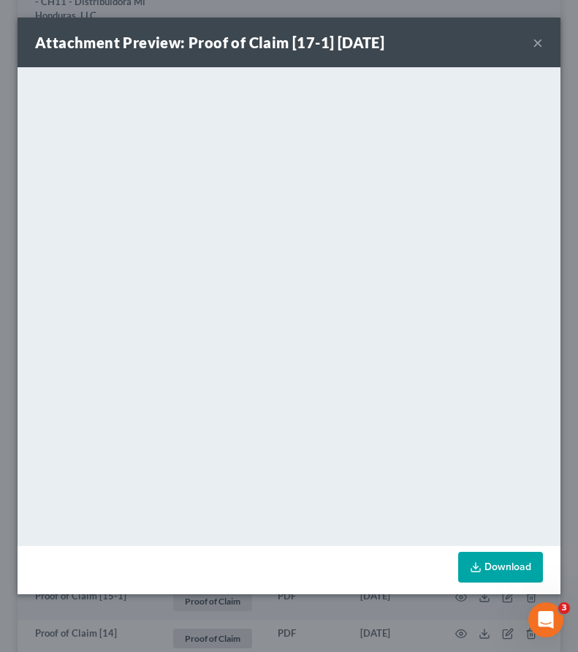
click at [537, 42] on button "×" at bounding box center [538, 43] width 10 height 18
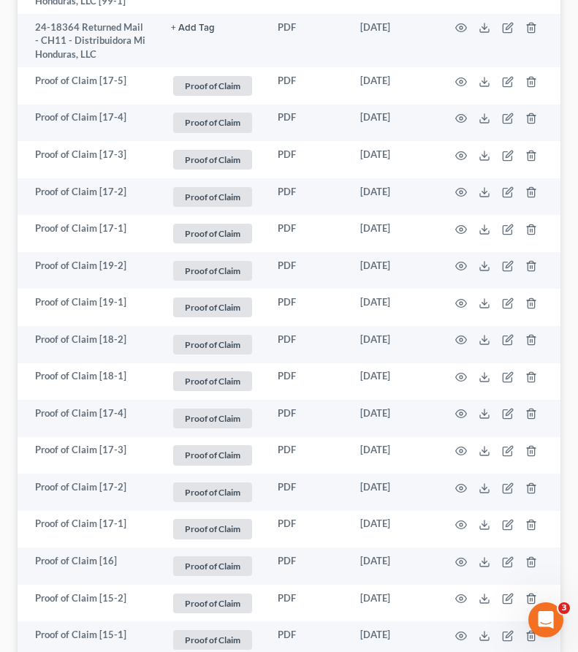
scroll to position [3360, 0]
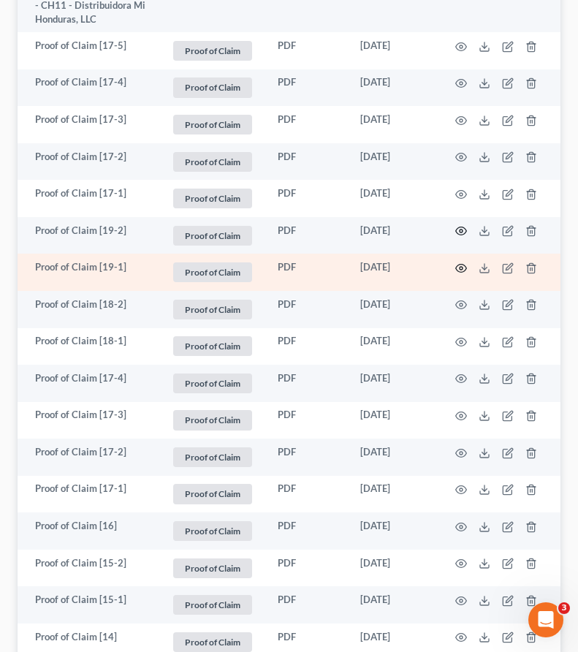
drag, startPoint x: 457, startPoint y: 234, endPoint x: 459, endPoint y: 267, distance: 33.6
click at [459, 267] on icon "button" at bounding box center [461, 268] width 12 height 12
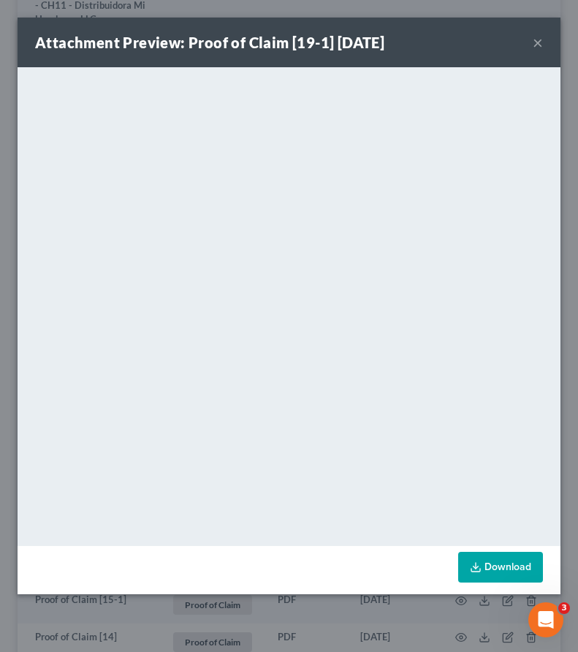
click at [539, 43] on button "×" at bounding box center [538, 43] width 10 height 18
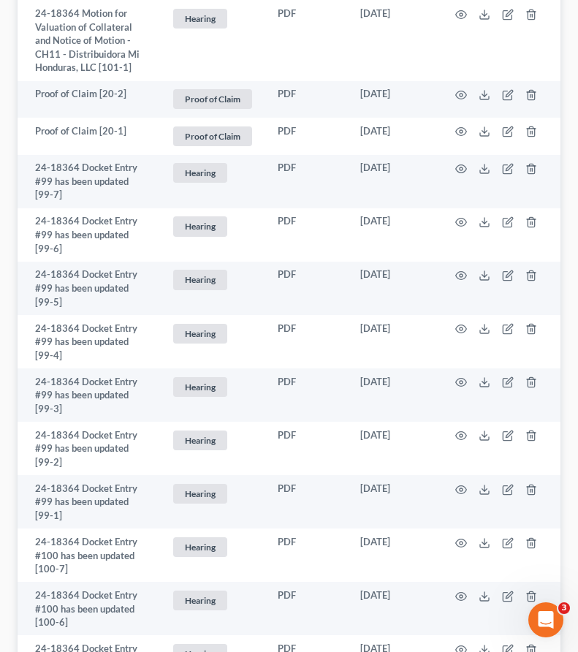
scroll to position [1428, 0]
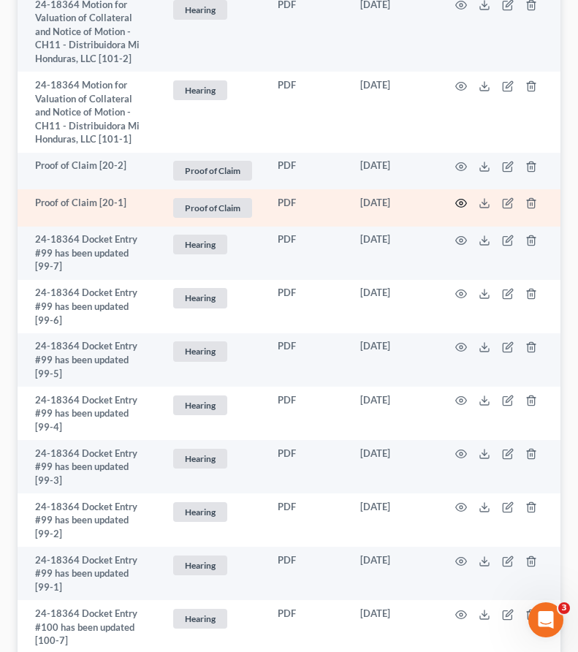
click at [464, 203] on icon "button" at bounding box center [461, 203] width 12 height 12
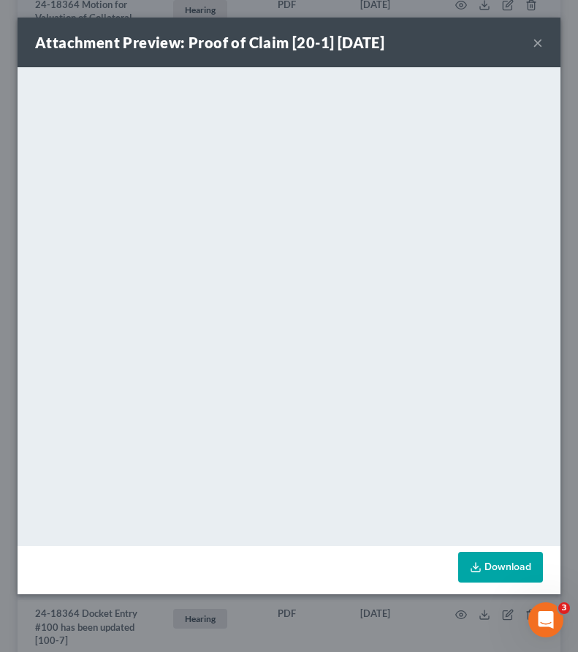
click at [537, 45] on button "×" at bounding box center [538, 43] width 10 height 18
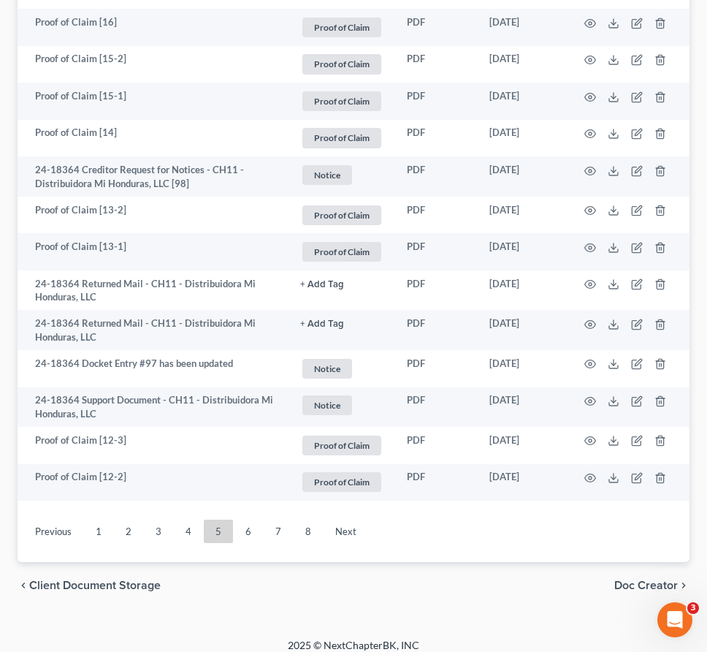
scroll to position [2836, 0]
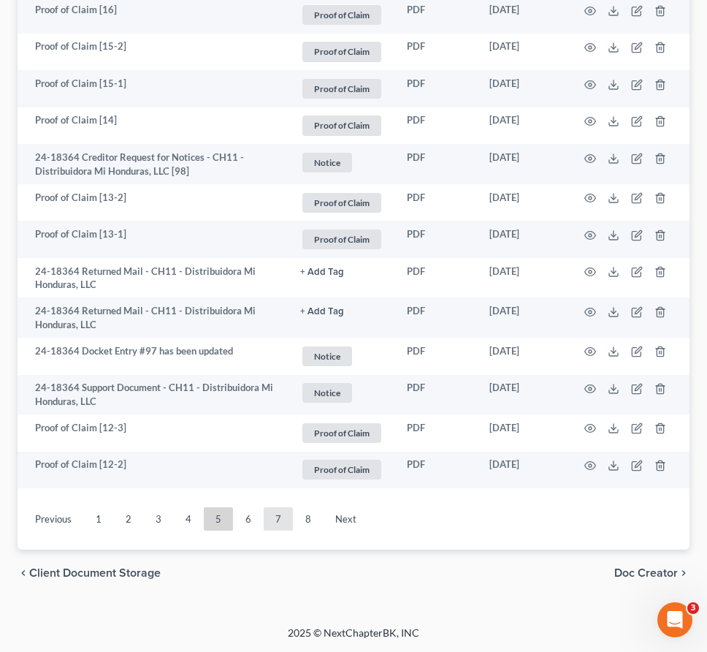
click at [282, 522] on link "7" at bounding box center [278, 518] width 29 height 23
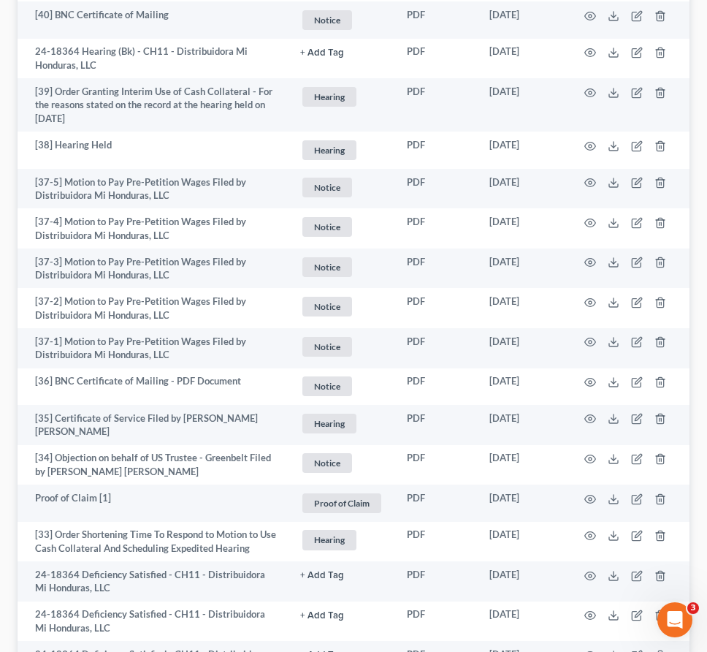
scroll to position [2374, 0]
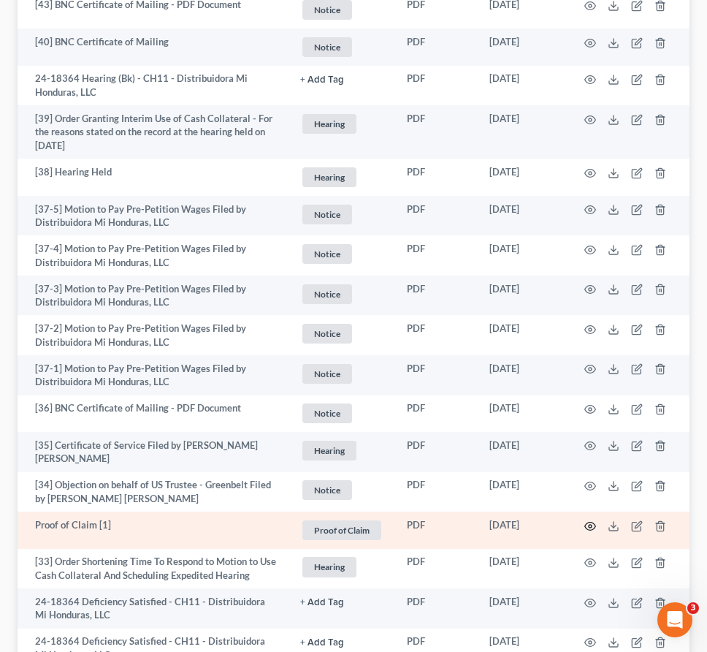
click at [588, 520] on icon "button" at bounding box center [590, 526] width 12 height 12
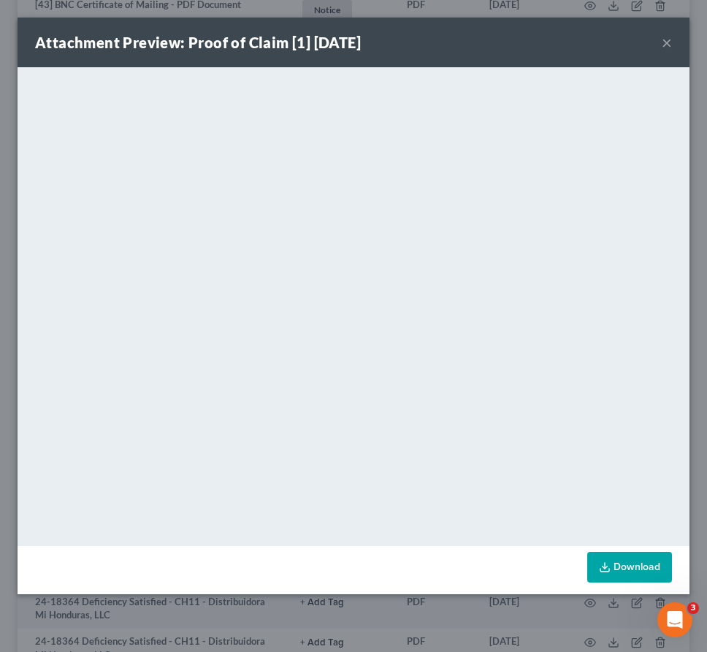
click at [667, 41] on button "×" at bounding box center [667, 43] width 10 height 18
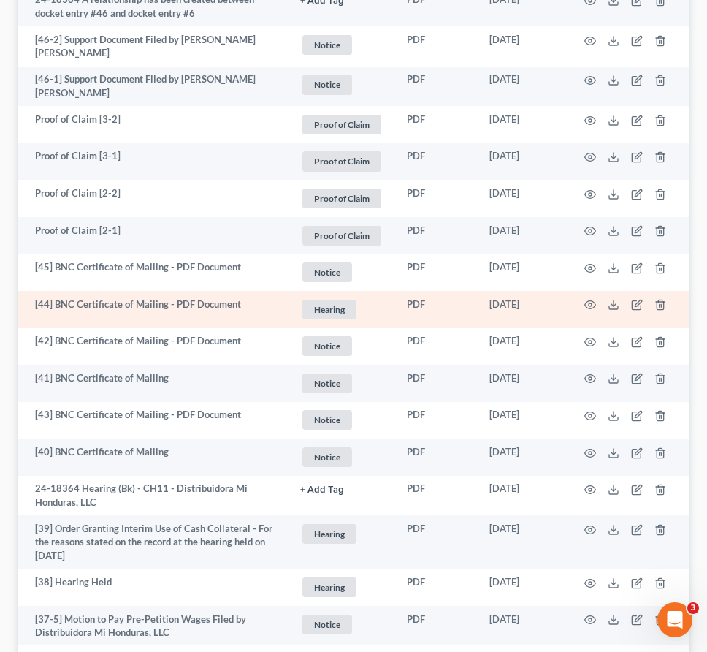
scroll to position [1955, 0]
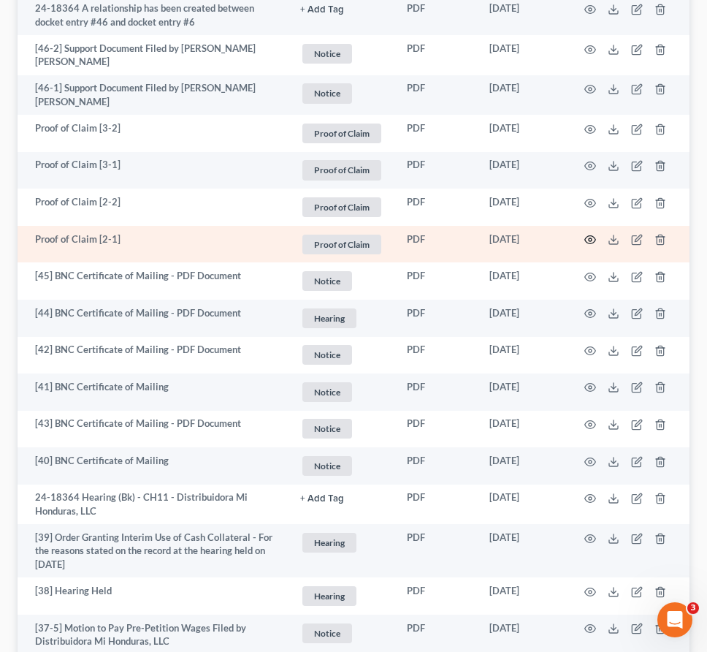
click at [587, 234] on icon "button" at bounding box center [590, 240] width 12 height 12
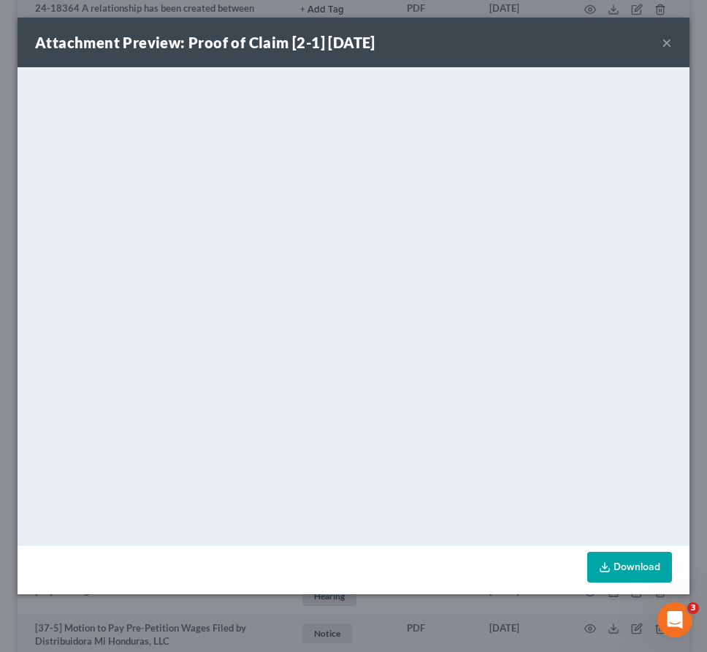
click at [665, 42] on button "×" at bounding box center [667, 43] width 10 height 18
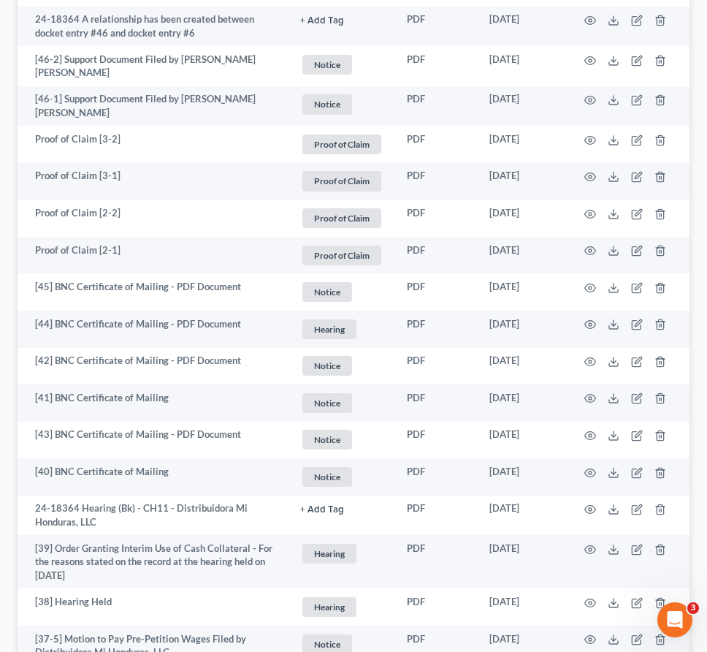
scroll to position [1931, 0]
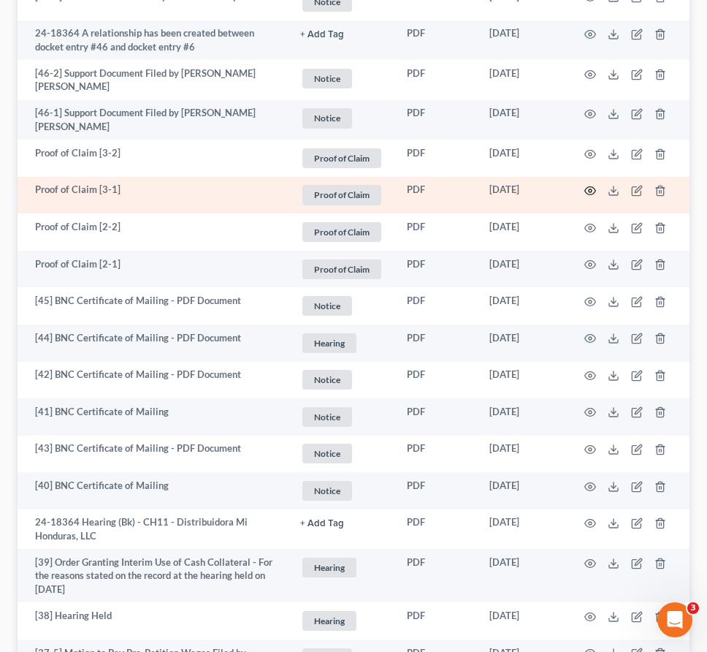
click at [587, 185] on icon "button" at bounding box center [590, 191] width 12 height 12
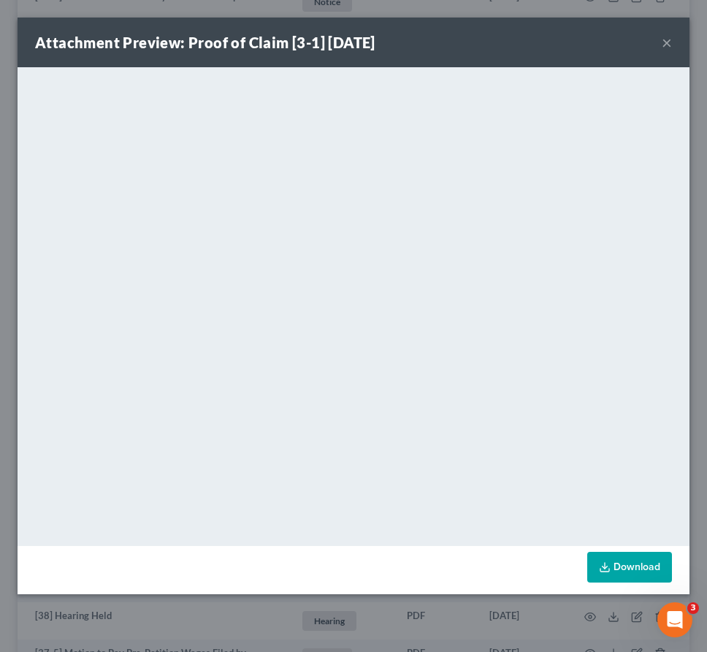
click at [666, 40] on button "×" at bounding box center [667, 43] width 10 height 18
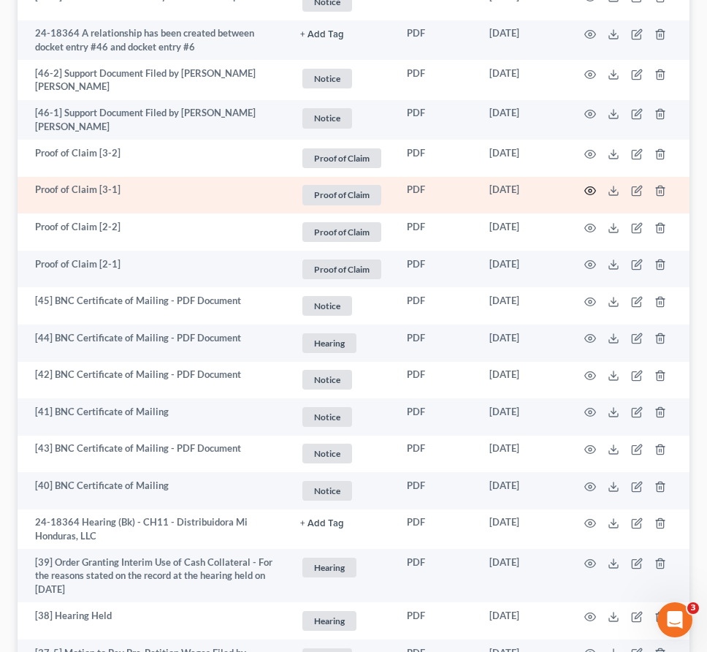
click at [590, 185] on icon "button" at bounding box center [590, 191] width 12 height 12
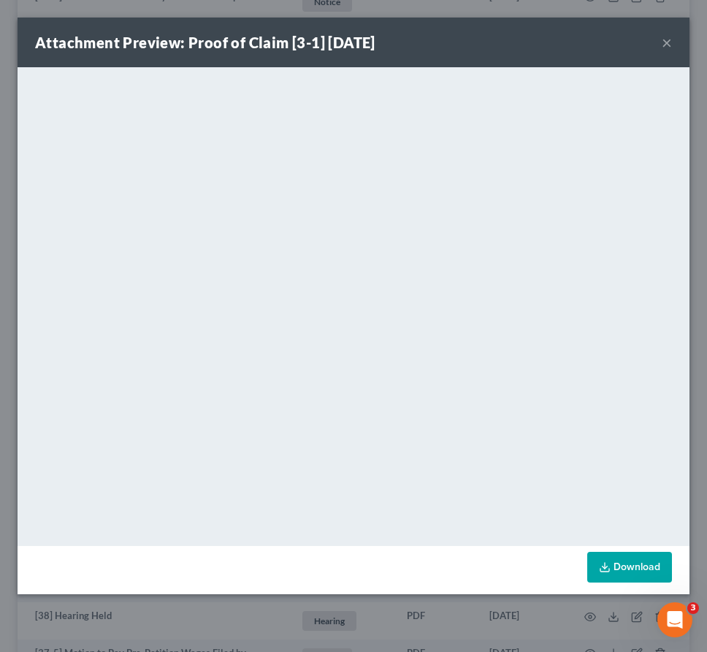
click at [668, 41] on button "×" at bounding box center [667, 43] width 10 height 18
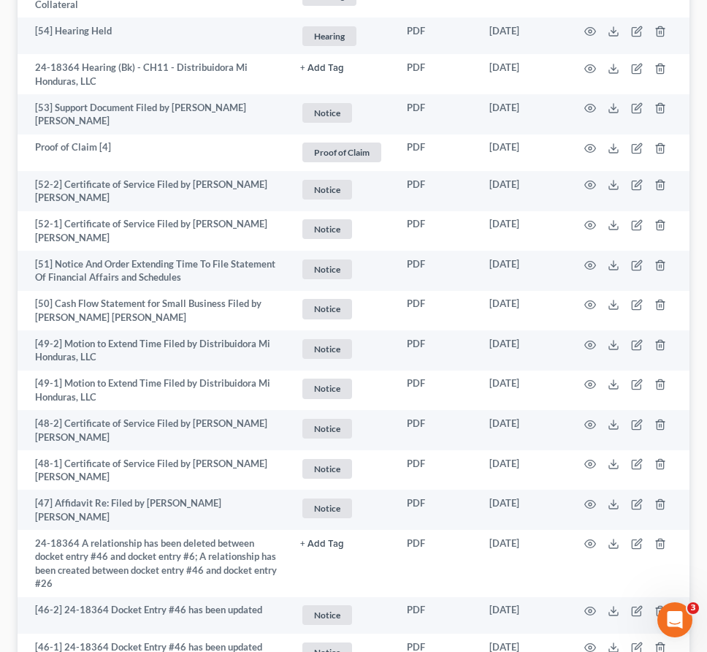
scroll to position [1262, 0]
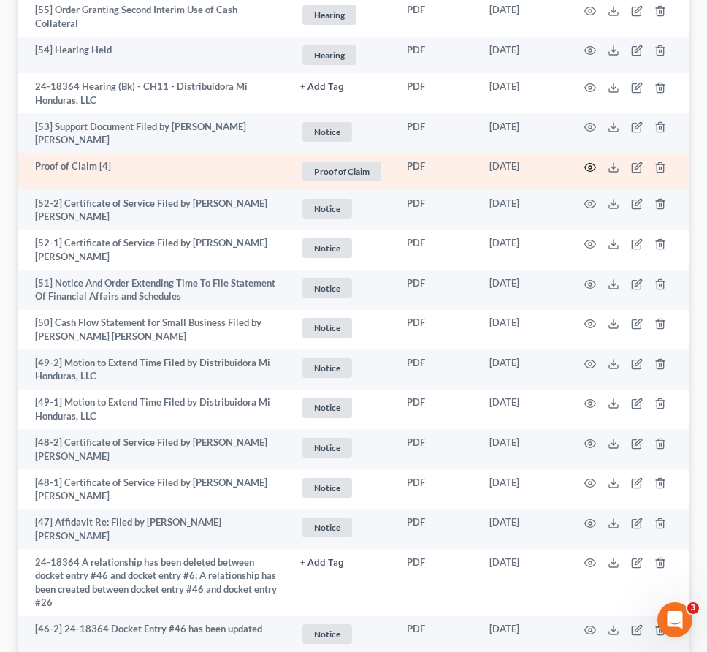
click at [592, 161] on icon "button" at bounding box center [590, 167] width 12 height 12
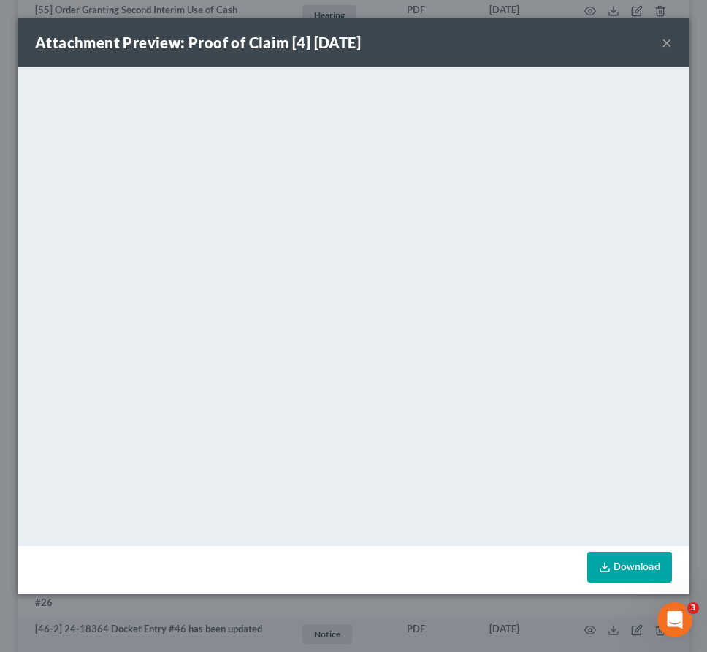
click at [671, 42] on button "×" at bounding box center [667, 43] width 10 height 18
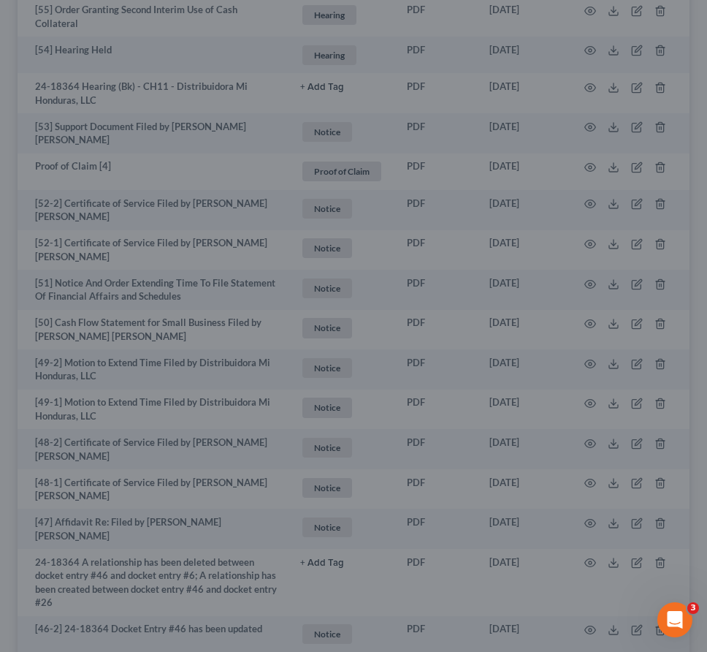
click at [630, 69] on button "×" at bounding box center [626, 76] width 9 height 15
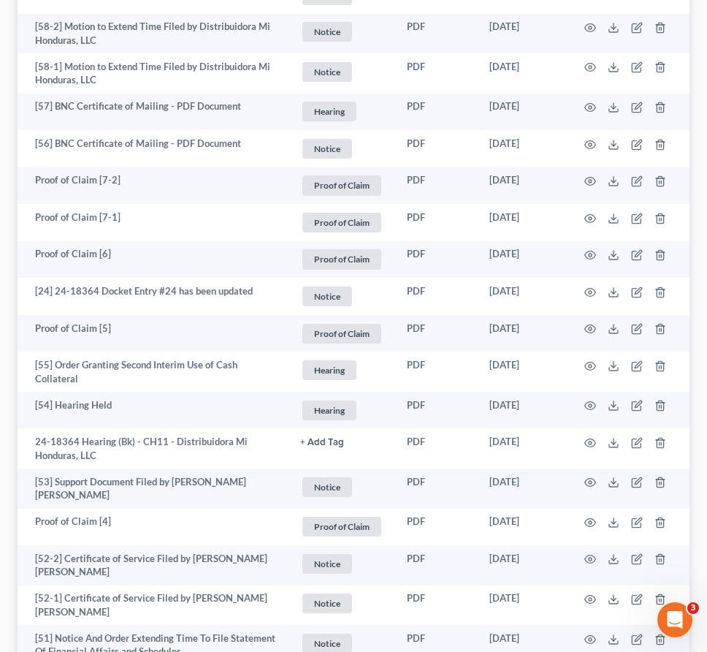
scroll to position [889, 0]
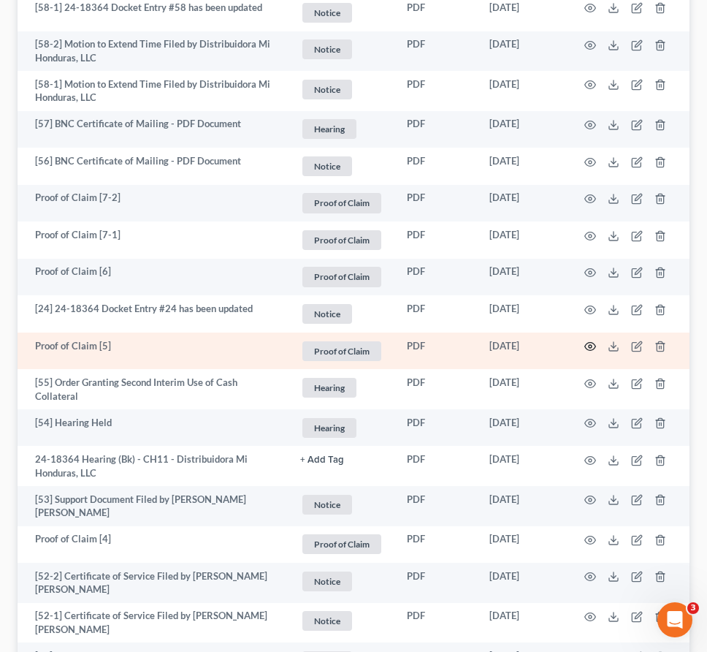
click at [592, 345] on circle "button" at bounding box center [590, 346] width 3 height 3
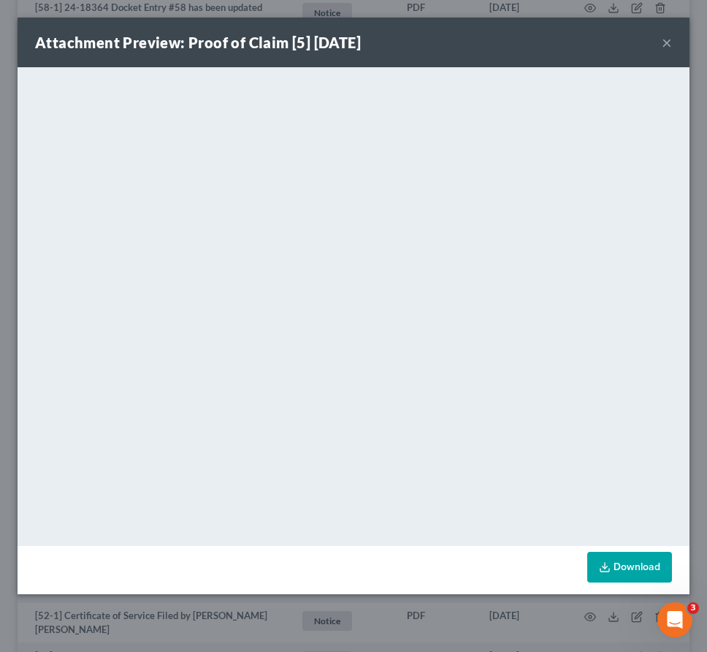
click at [663, 42] on button "×" at bounding box center [667, 43] width 10 height 18
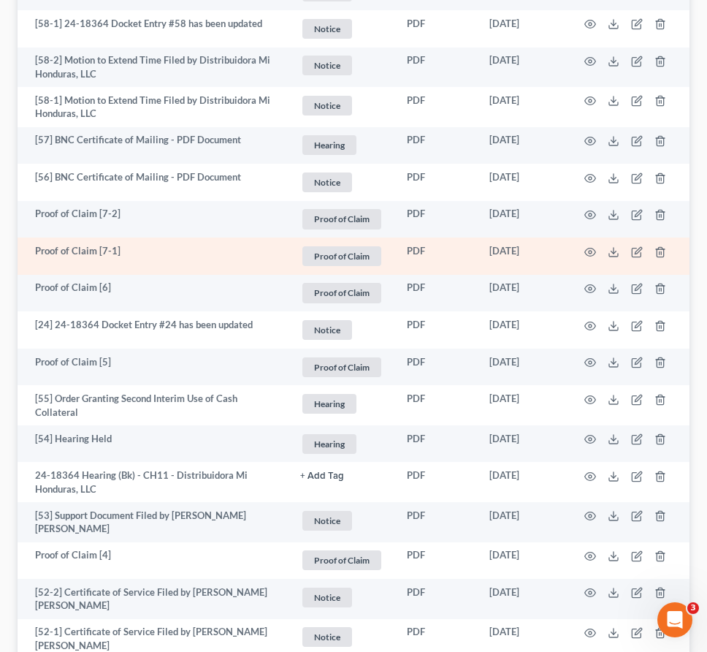
scroll to position [866, 0]
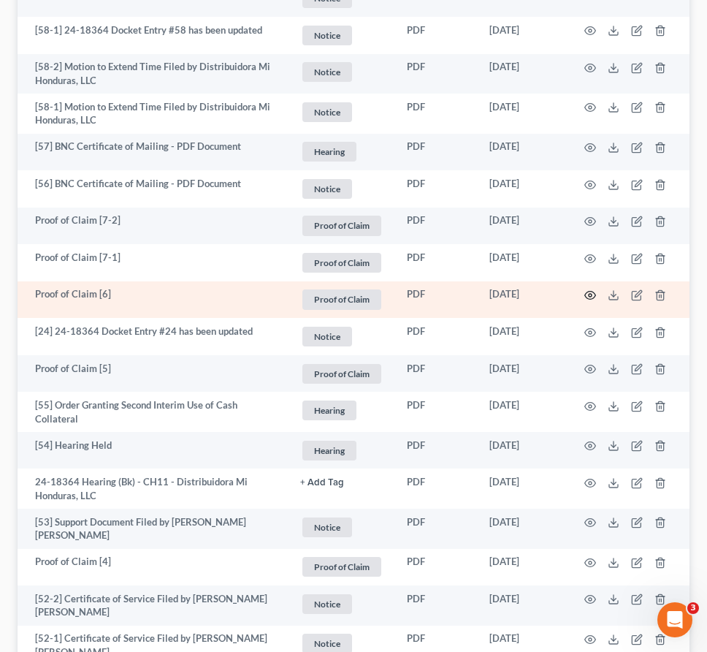
click at [592, 289] on icon "button" at bounding box center [590, 295] width 12 height 12
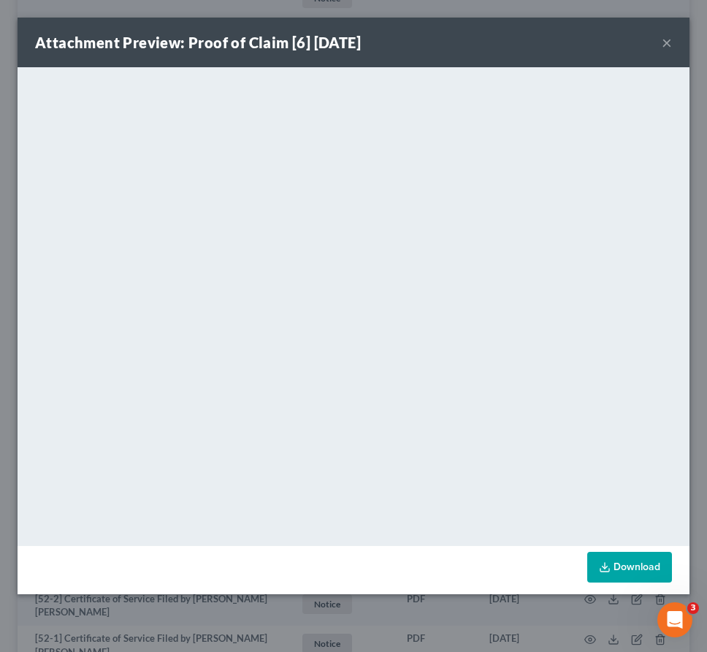
click at [663, 42] on button "×" at bounding box center [667, 43] width 10 height 18
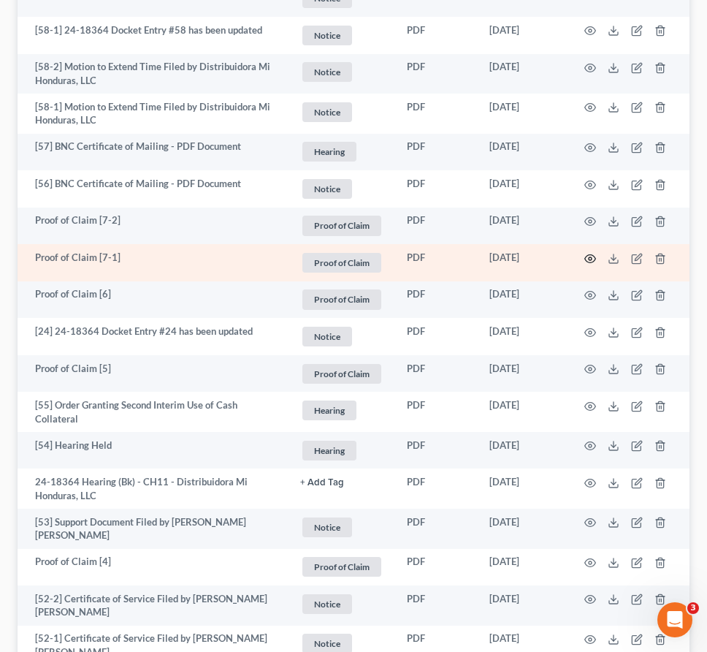
click at [584, 253] on icon "button" at bounding box center [590, 259] width 12 height 12
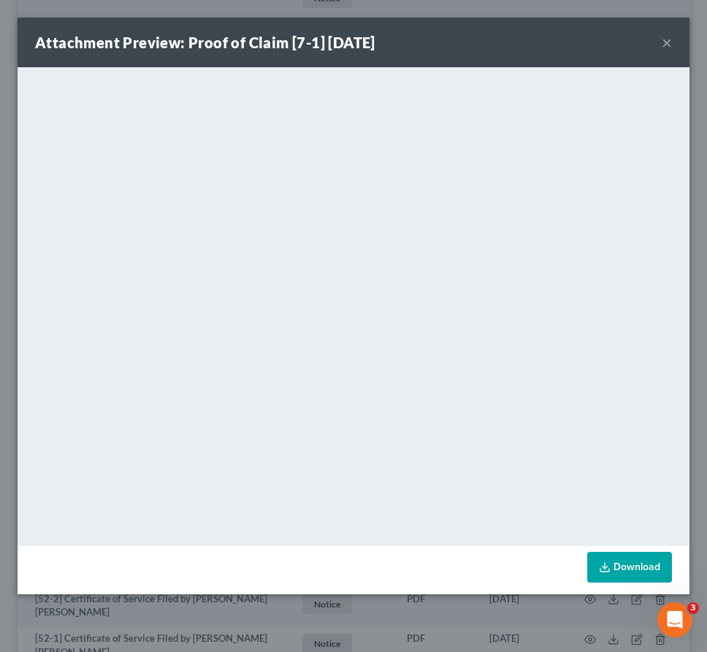
click at [668, 43] on button "×" at bounding box center [667, 43] width 10 height 18
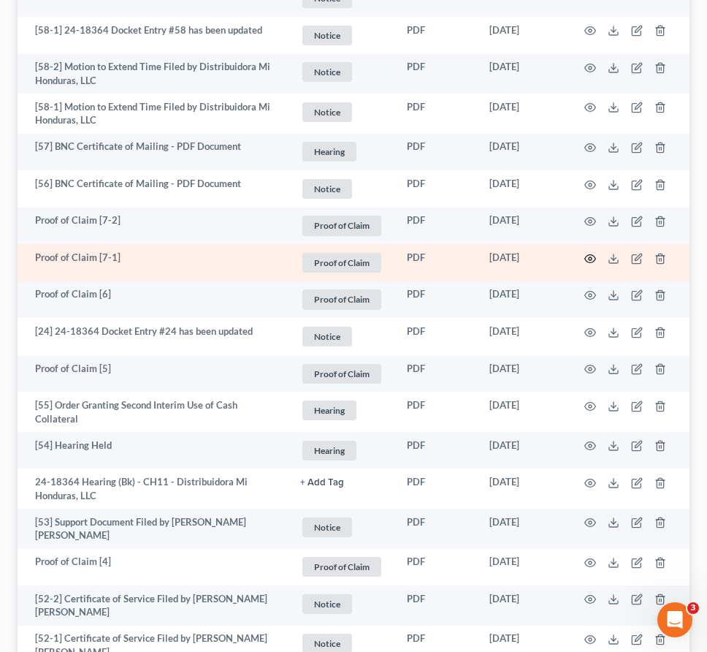
click at [587, 253] on icon "button" at bounding box center [590, 259] width 12 height 12
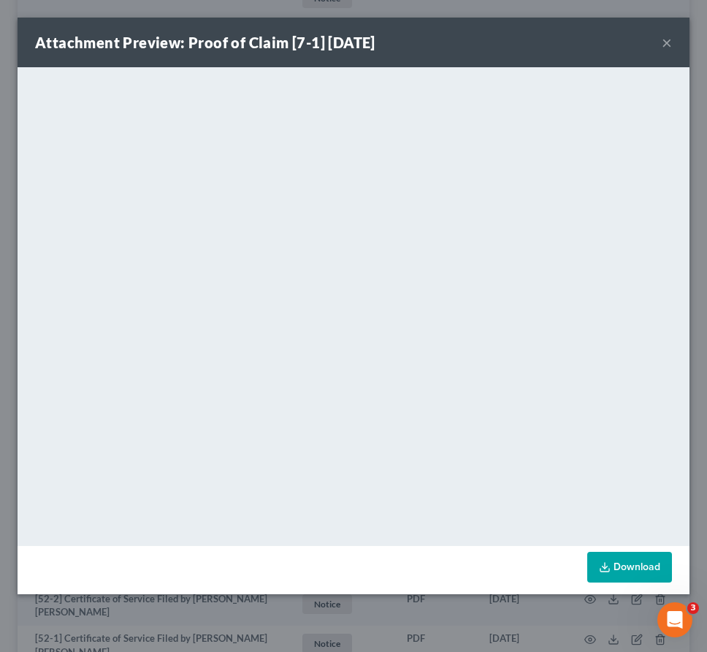
click at [670, 43] on button "×" at bounding box center [667, 43] width 10 height 18
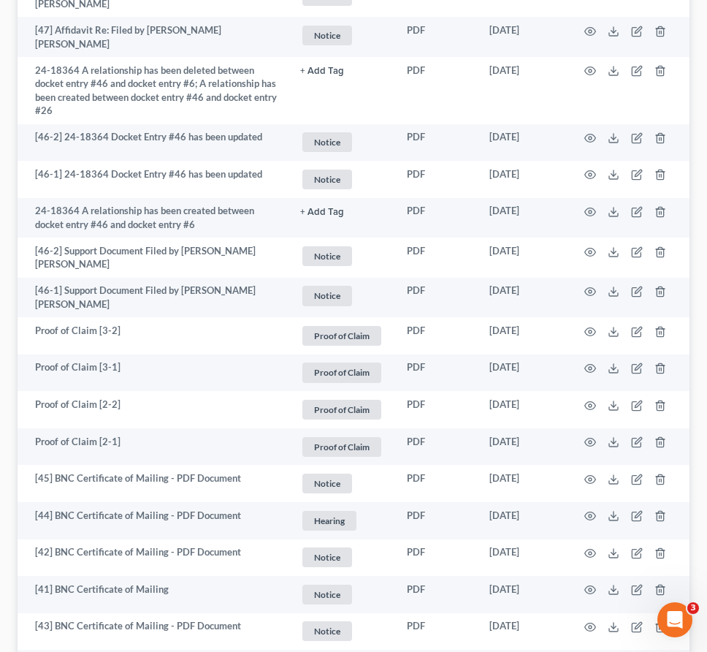
scroll to position [2871, 0]
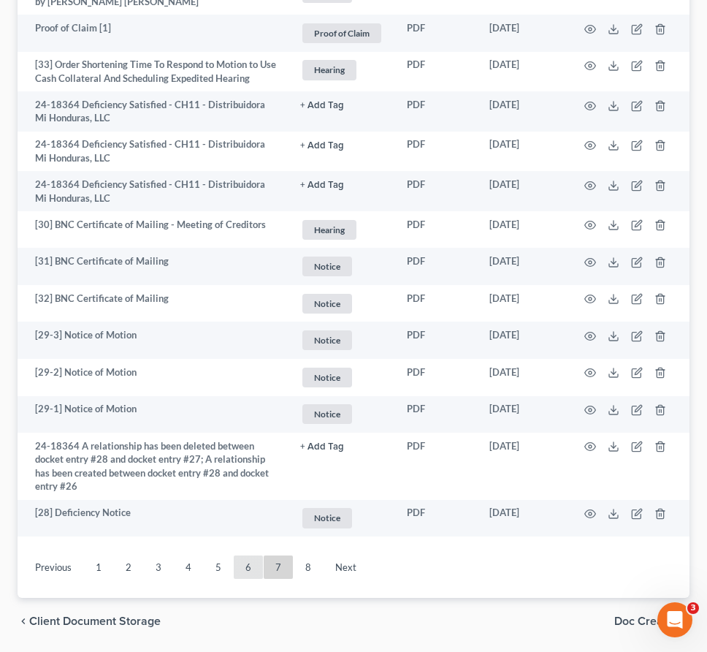
click at [243, 555] on link "6" at bounding box center [248, 566] width 29 height 23
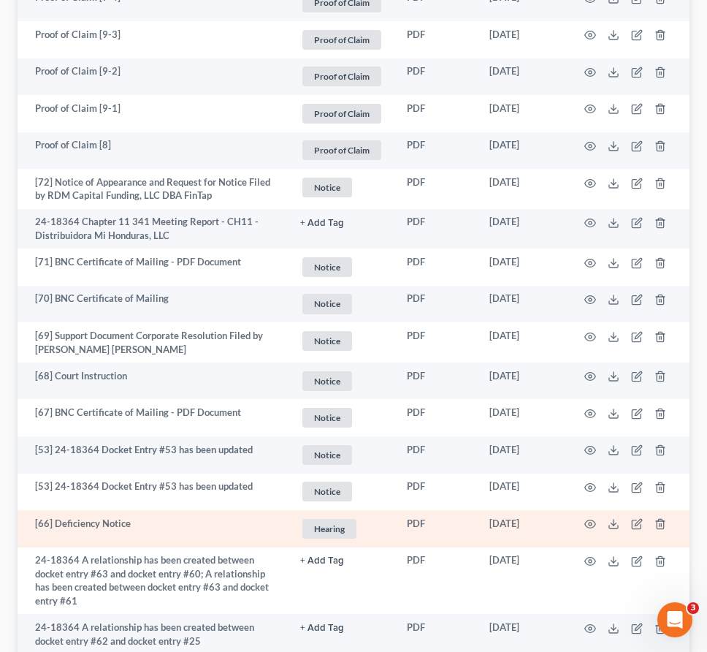
scroll to position [2641, 0]
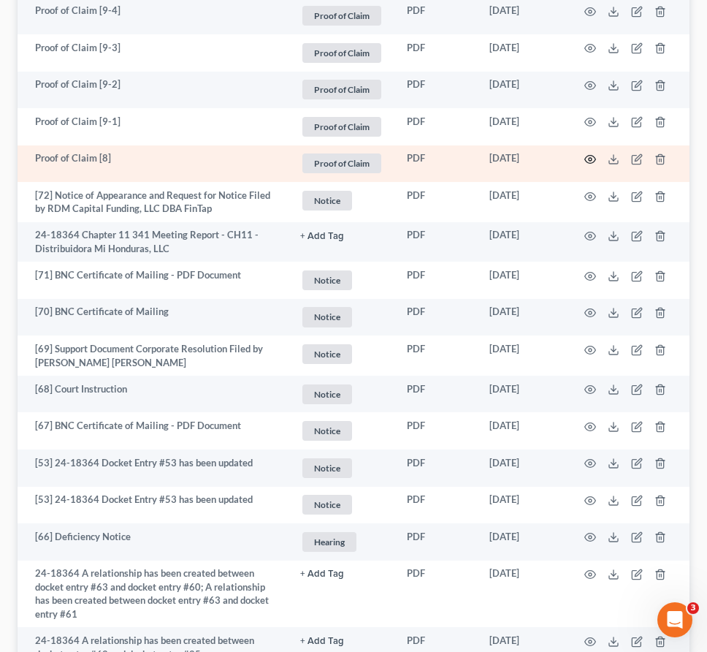
click at [587, 156] on icon "button" at bounding box center [590, 160] width 11 height 8
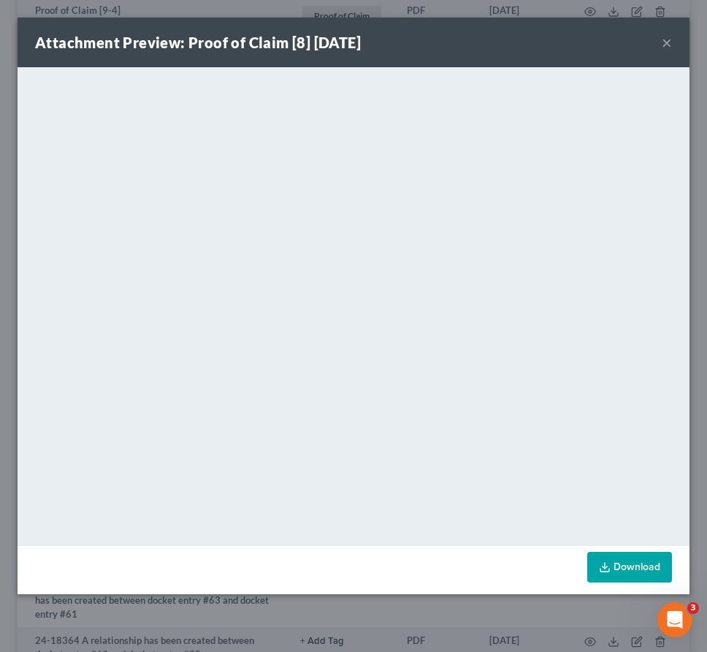
click at [663, 44] on button "×" at bounding box center [667, 43] width 10 height 18
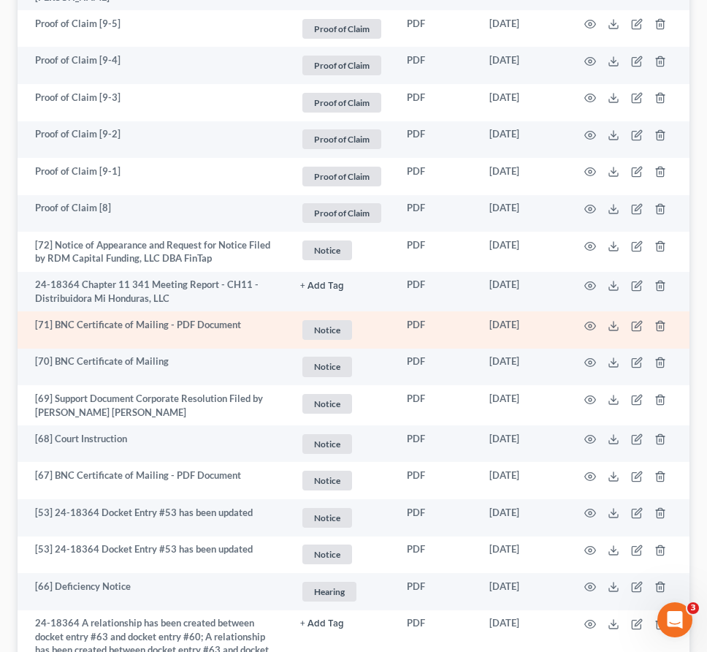
scroll to position [2573, 0]
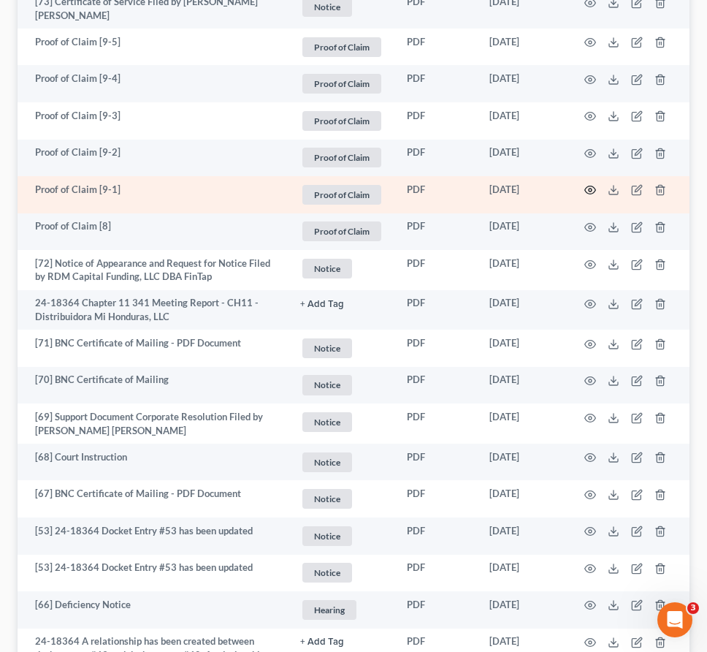
click at [591, 184] on icon "button" at bounding box center [590, 190] width 12 height 12
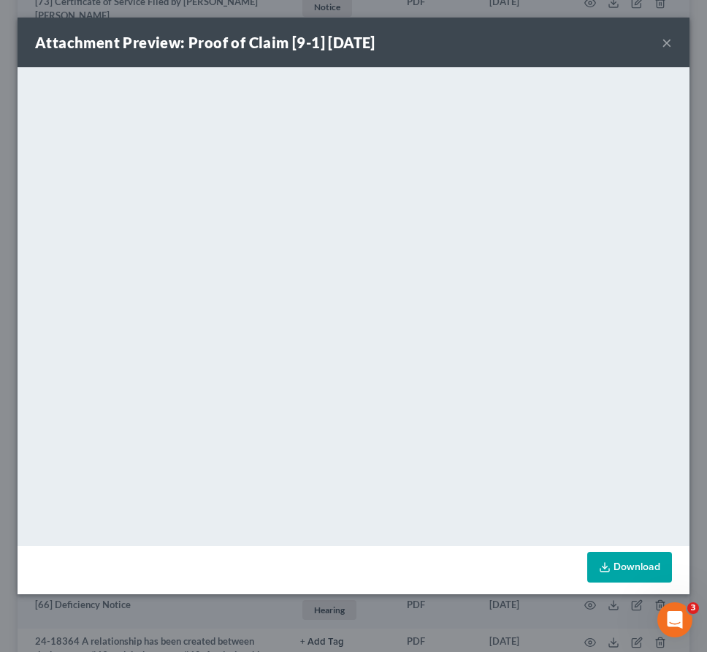
click at [665, 43] on button "×" at bounding box center [667, 43] width 10 height 18
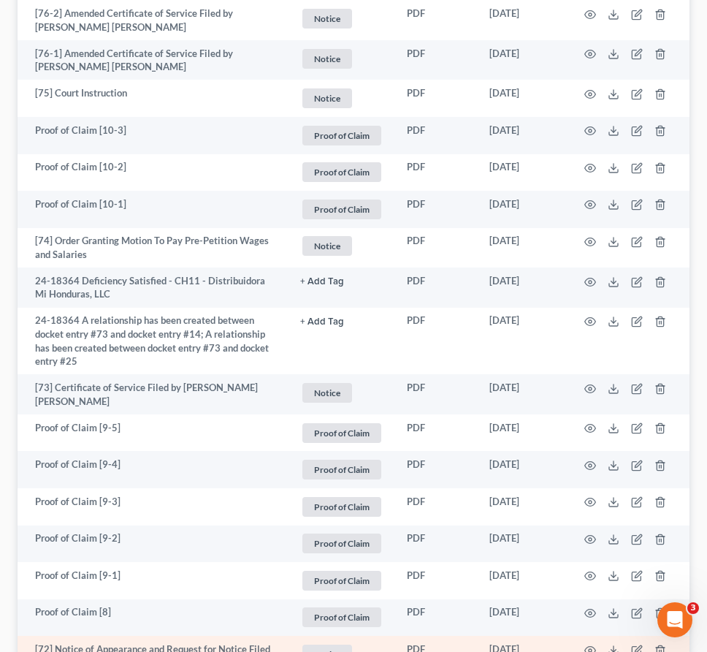
scroll to position [2172, 0]
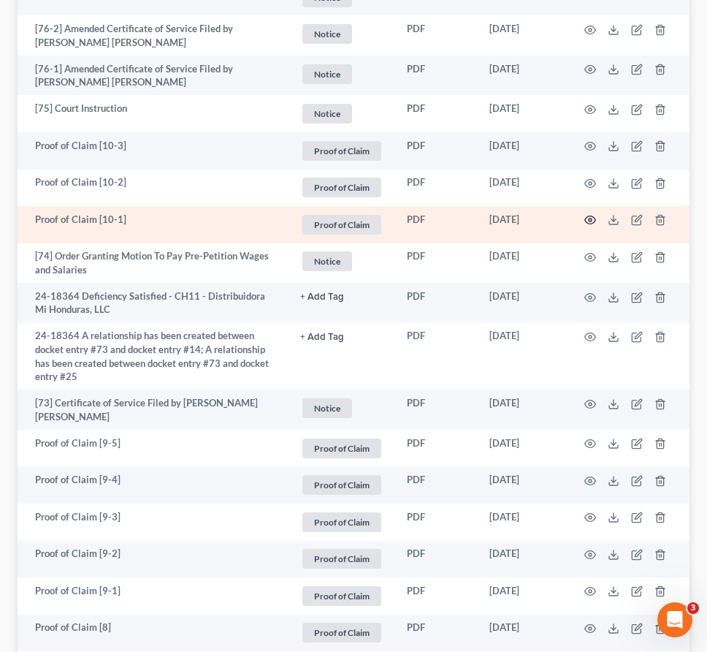
click at [590, 218] on icon "button" at bounding box center [590, 220] width 12 height 12
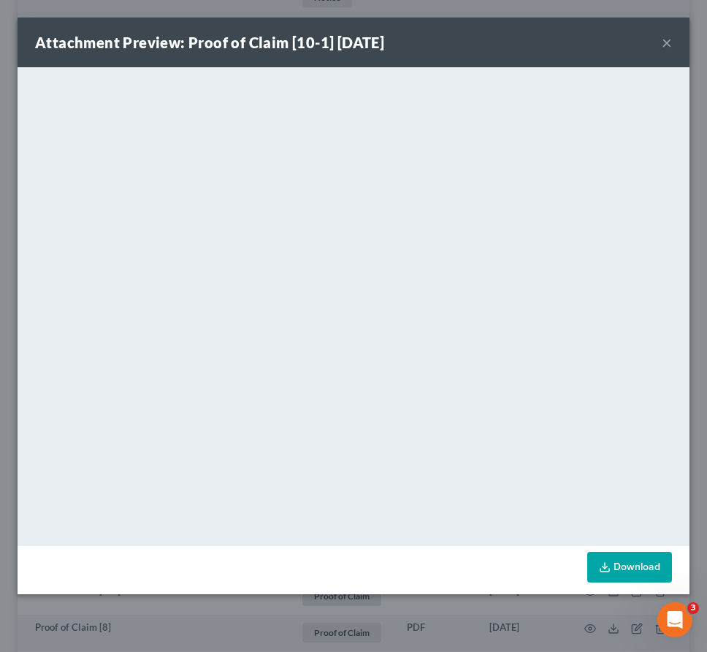
click at [668, 47] on button "×" at bounding box center [667, 43] width 10 height 18
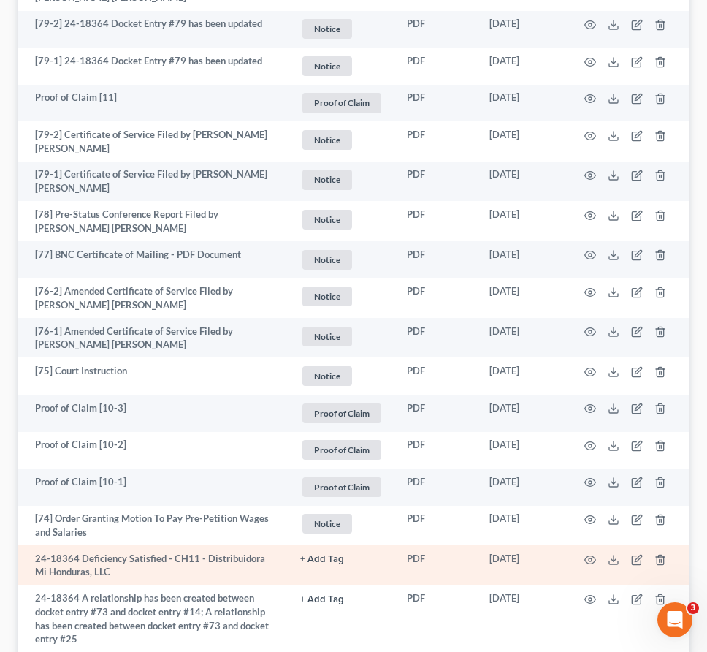
scroll to position [1868, 0]
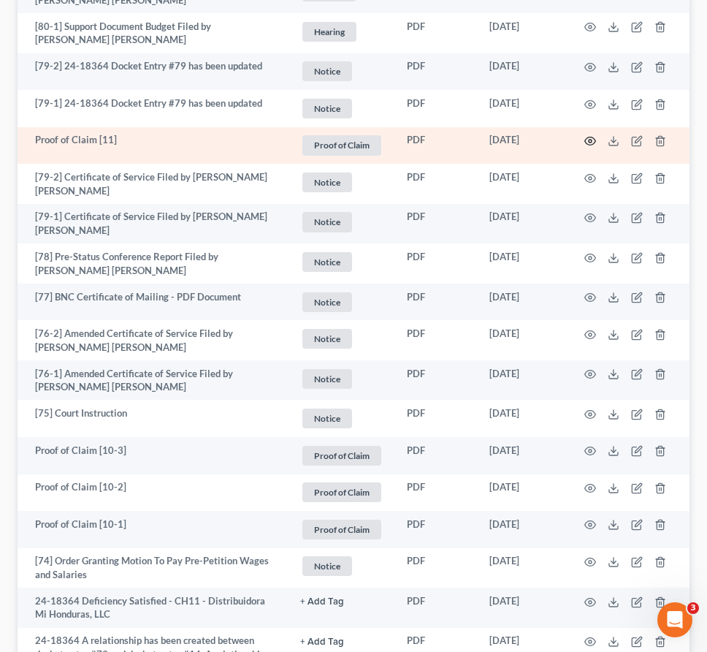
click at [594, 137] on icon "button" at bounding box center [590, 141] width 12 height 12
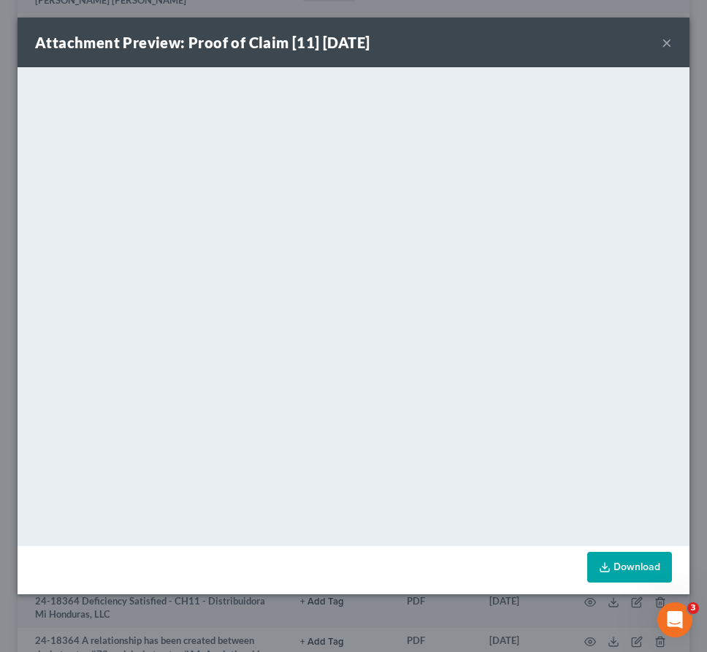
click at [667, 47] on button "×" at bounding box center [667, 43] width 10 height 18
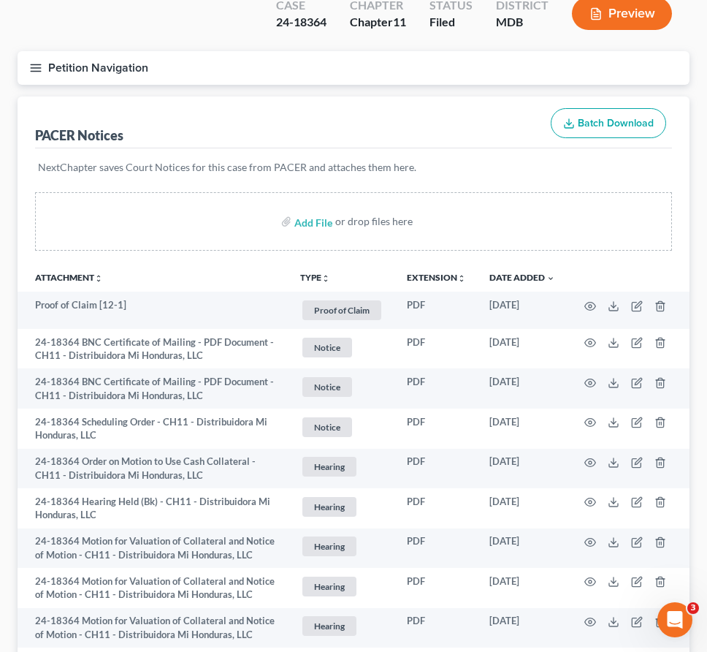
scroll to position [126, 0]
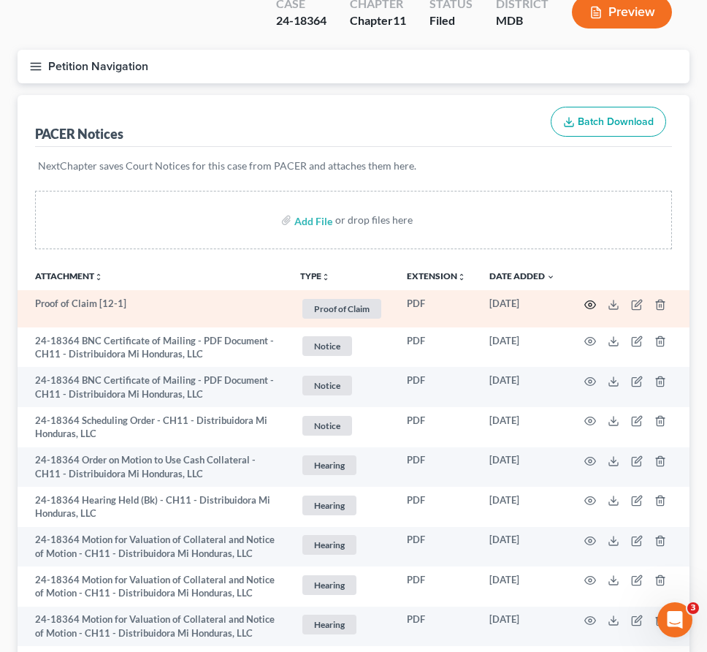
click at [589, 300] on icon "button" at bounding box center [590, 305] width 12 height 12
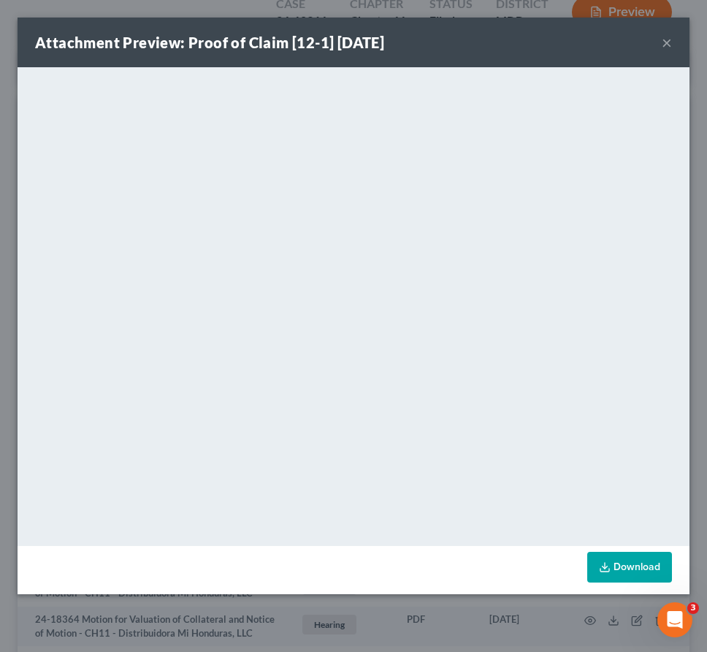
click at [665, 42] on button "×" at bounding box center [667, 43] width 10 height 18
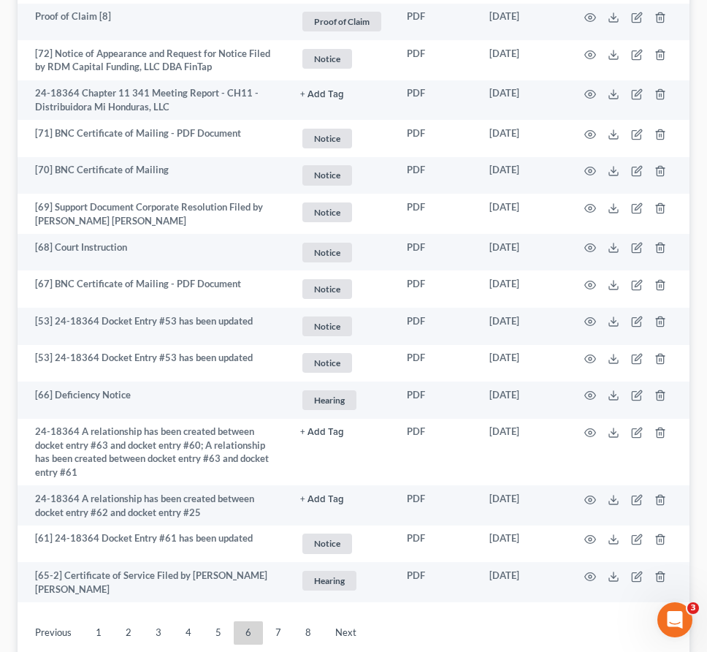
scroll to position [2886, 0]
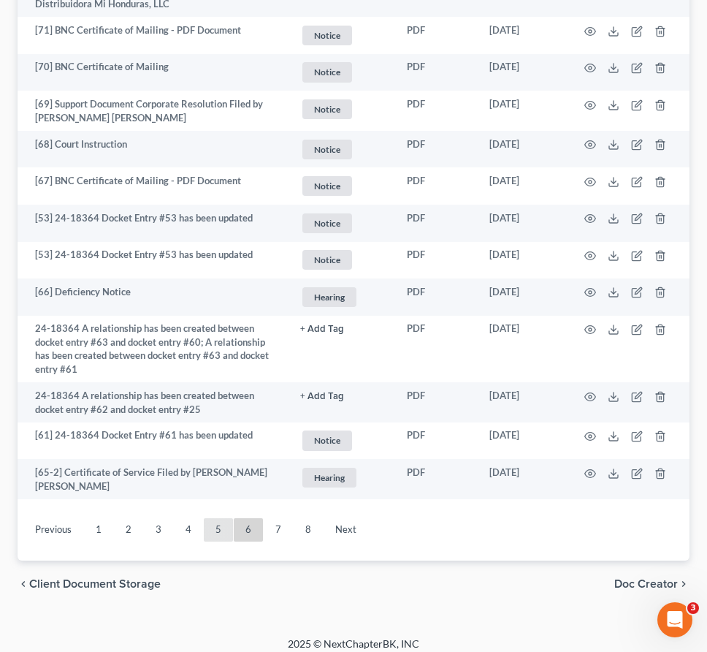
click at [217, 518] on link "5" at bounding box center [218, 529] width 29 height 23
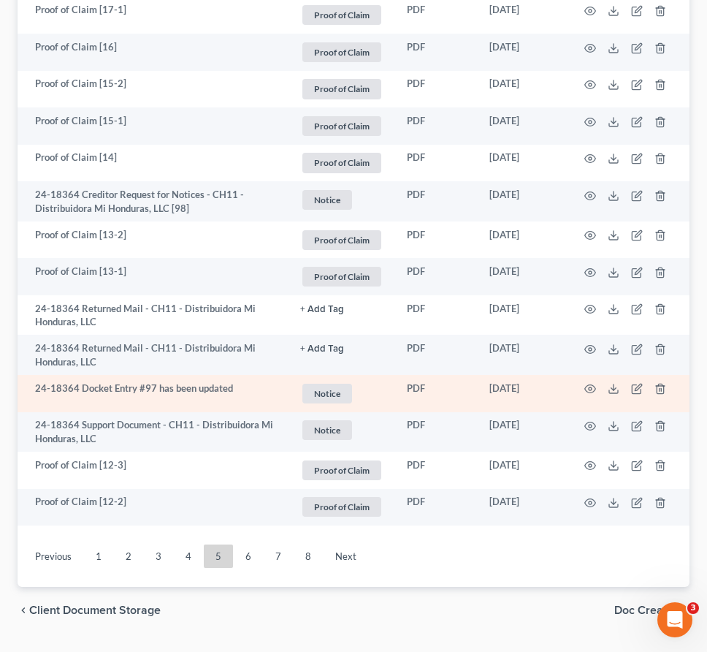
scroll to position [2793, 0]
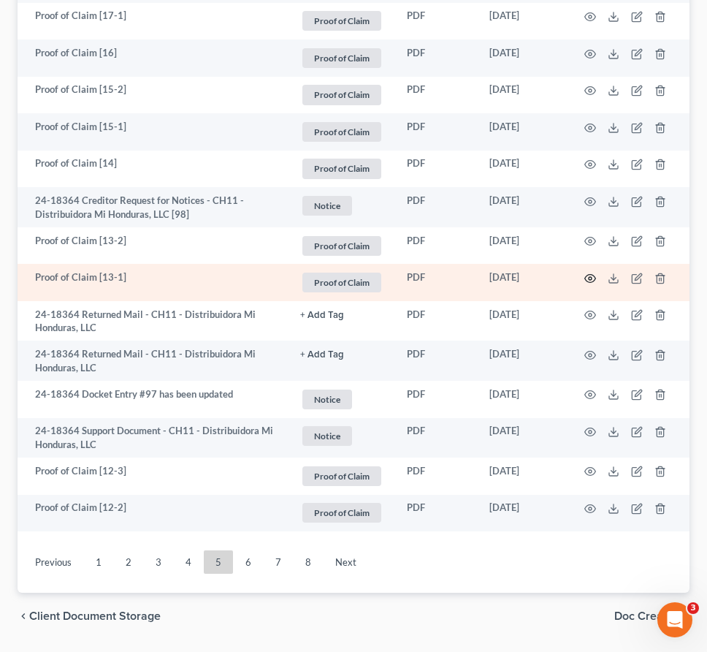
click at [587, 273] on icon "button" at bounding box center [590, 278] width 12 height 12
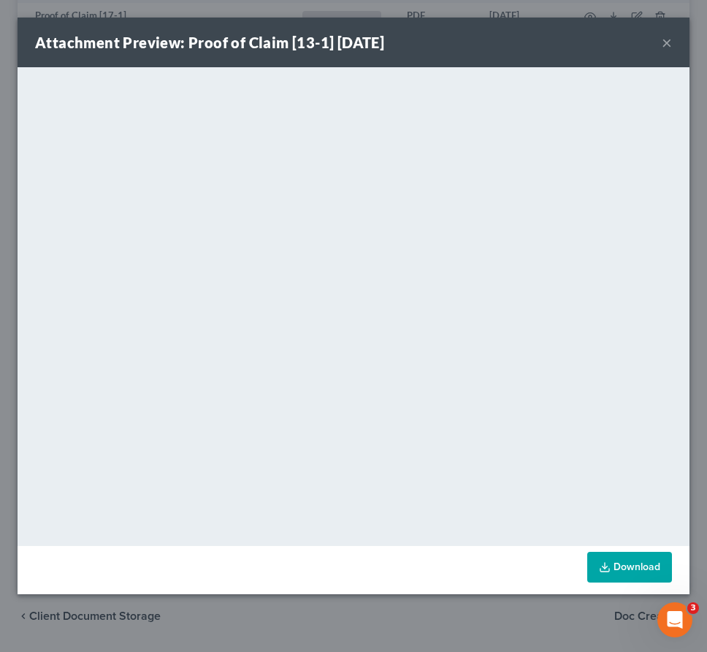
click at [664, 40] on button "×" at bounding box center [667, 43] width 10 height 18
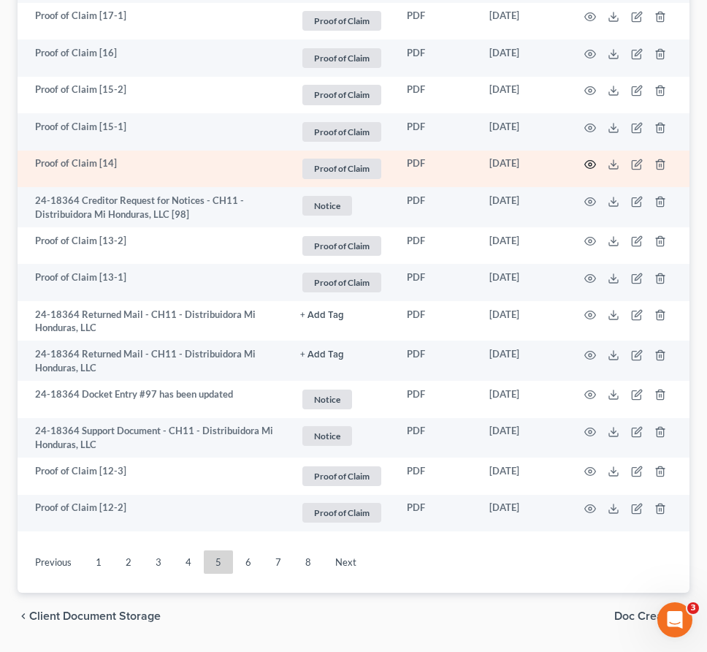
click at [591, 162] on icon "button" at bounding box center [590, 165] width 12 height 12
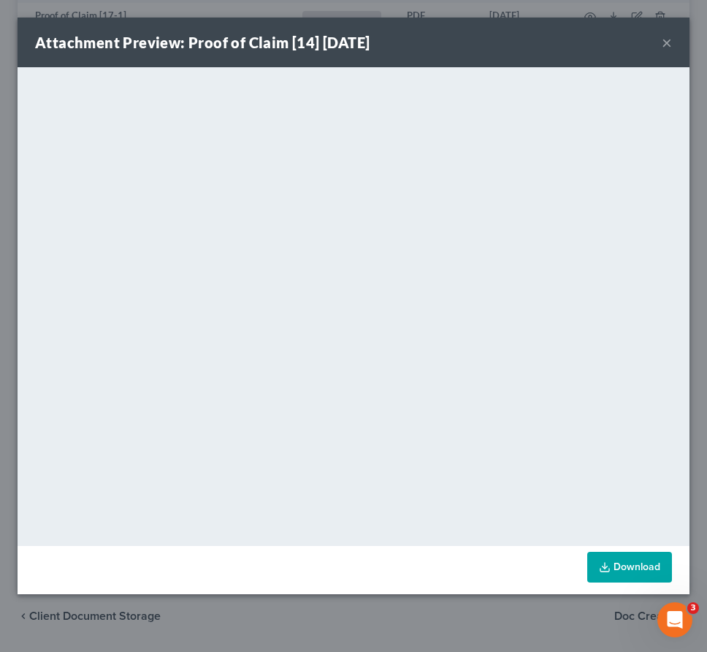
click at [665, 43] on button "×" at bounding box center [667, 43] width 10 height 18
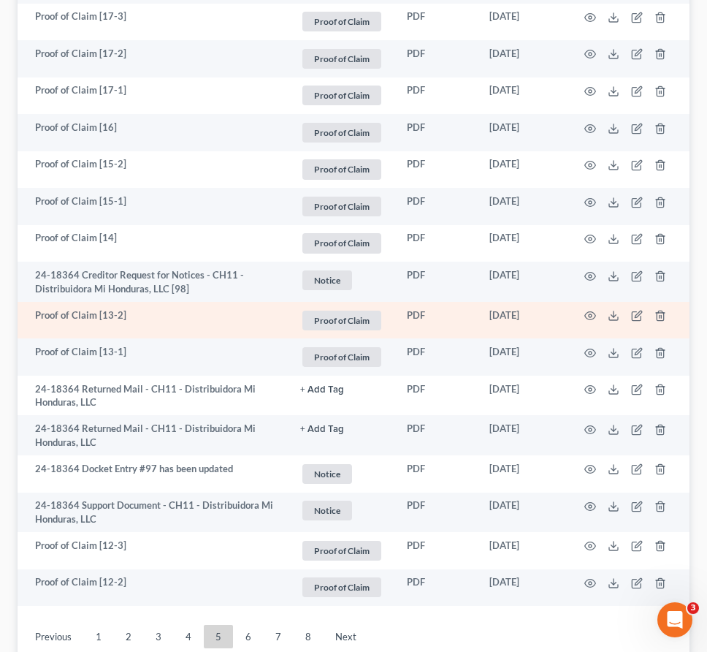
scroll to position [2714, 0]
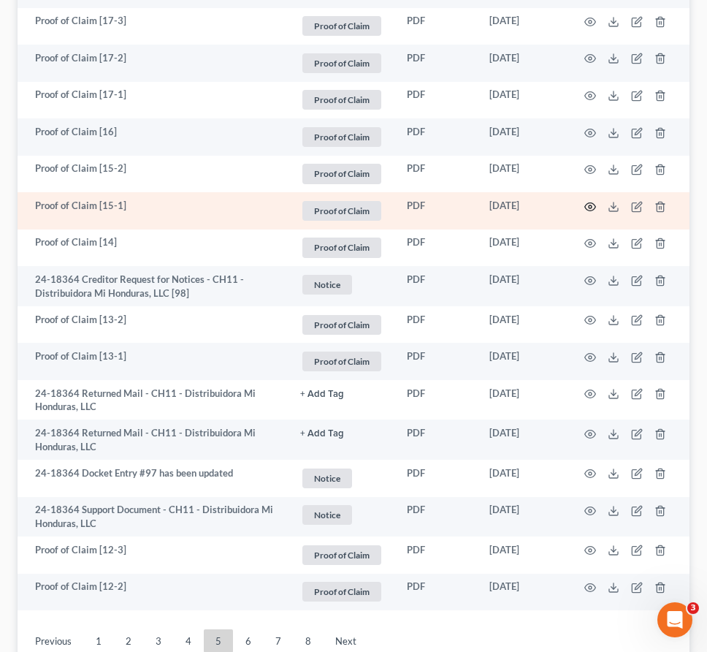
click at [588, 211] on icon "button" at bounding box center [590, 207] width 12 height 12
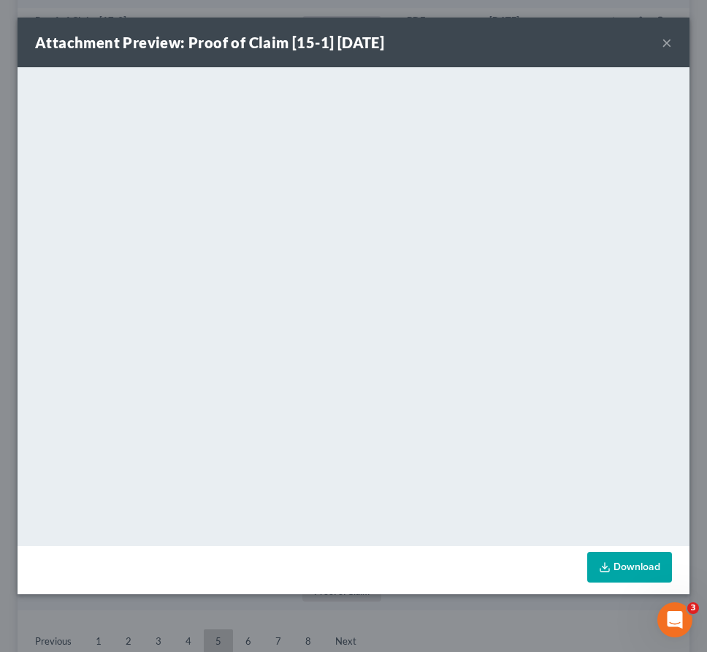
click at [663, 42] on button "×" at bounding box center [667, 43] width 10 height 18
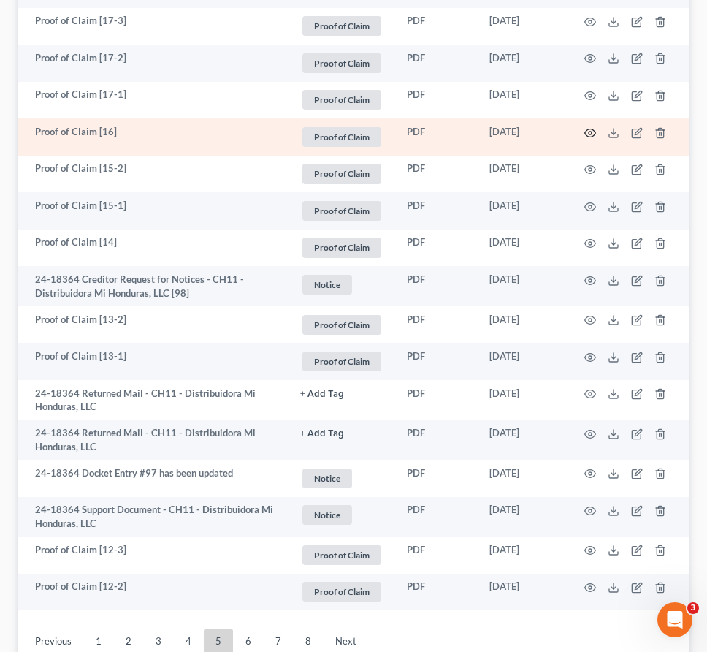
click at [589, 131] on circle "button" at bounding box center [590, 132] width 3 height 3
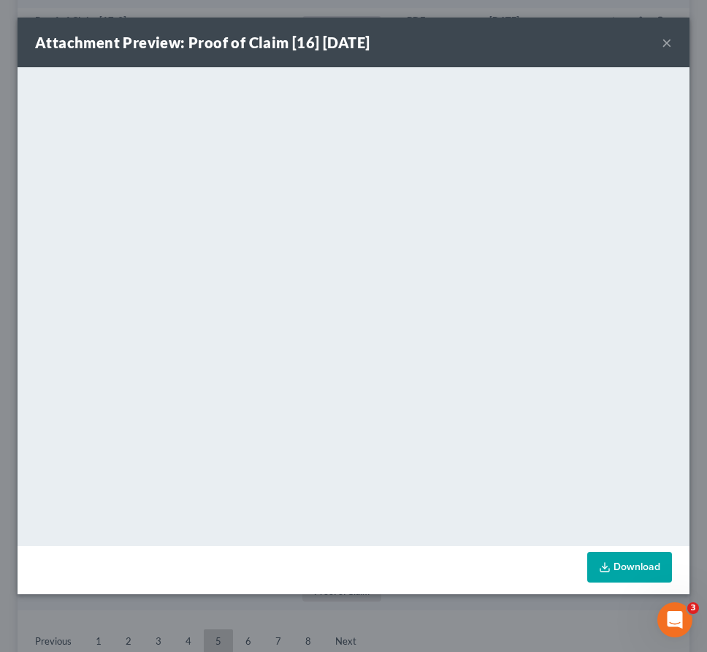
click at [664, 41] on button "×" at bounding box center [667, 43] width 10 height 18
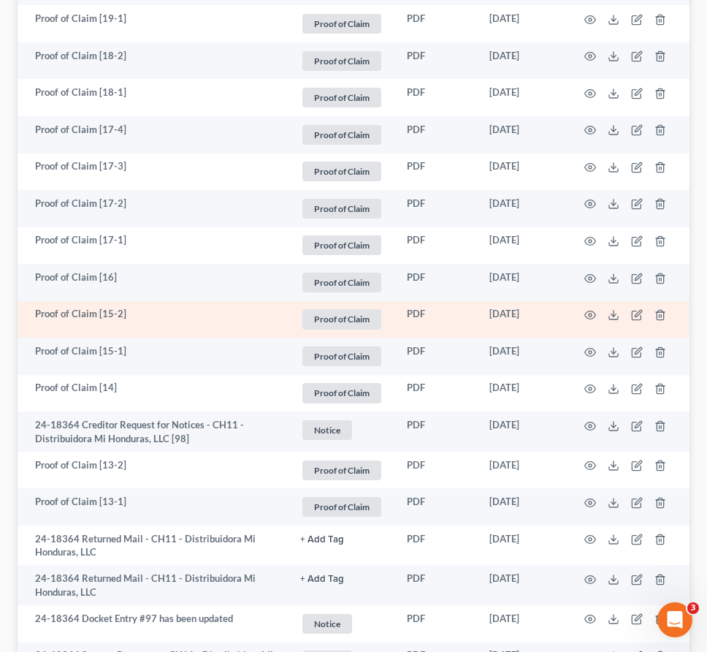
scroll to position [2539, 0]
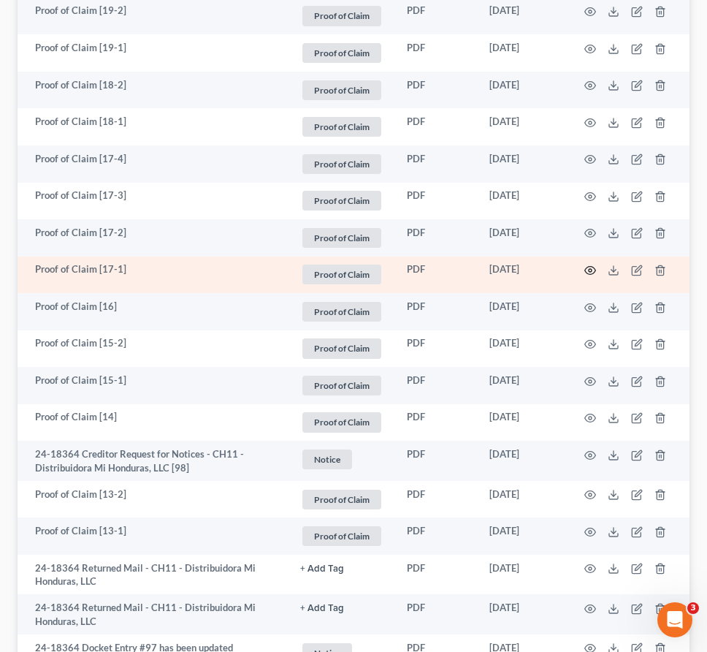
click at [589, 272] on circle "button" at bounding box center [590, 270] width 3 height 3
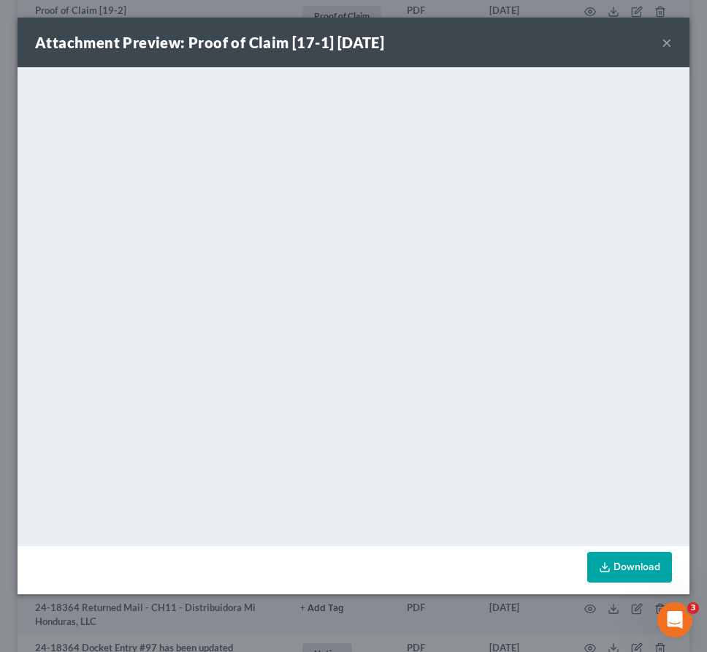
click at [668, 41] on button "×" at bounding box center [667, 43] width 10 height 18
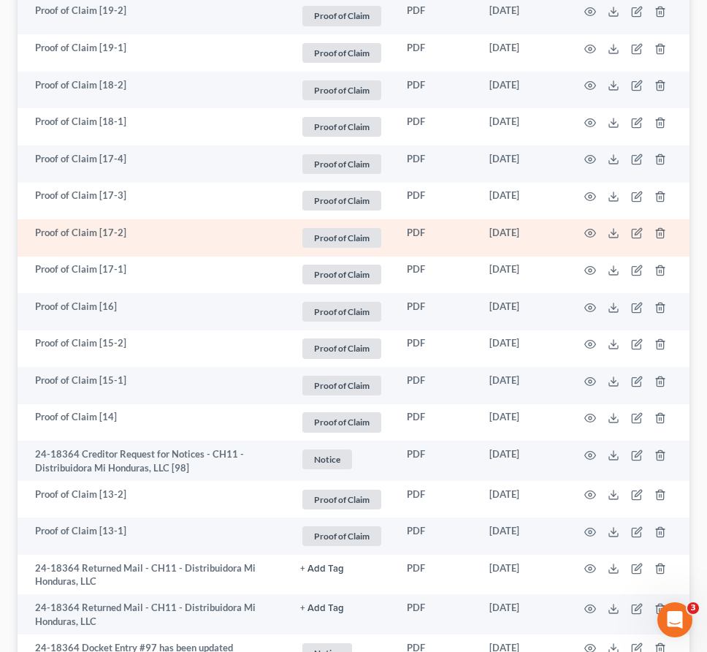
scroll to position [2528, 0]
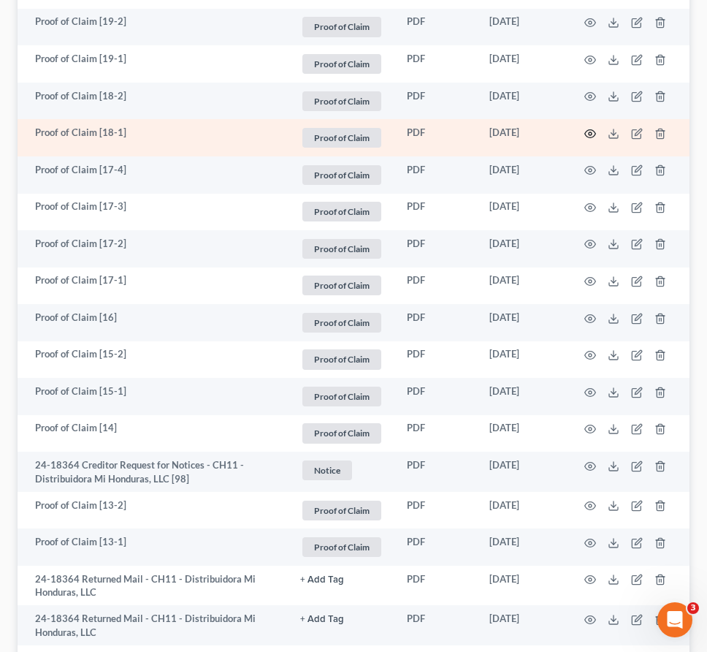
click at [590, 131] on icon "button" at bounding box center [590, 134] width 12 height 12
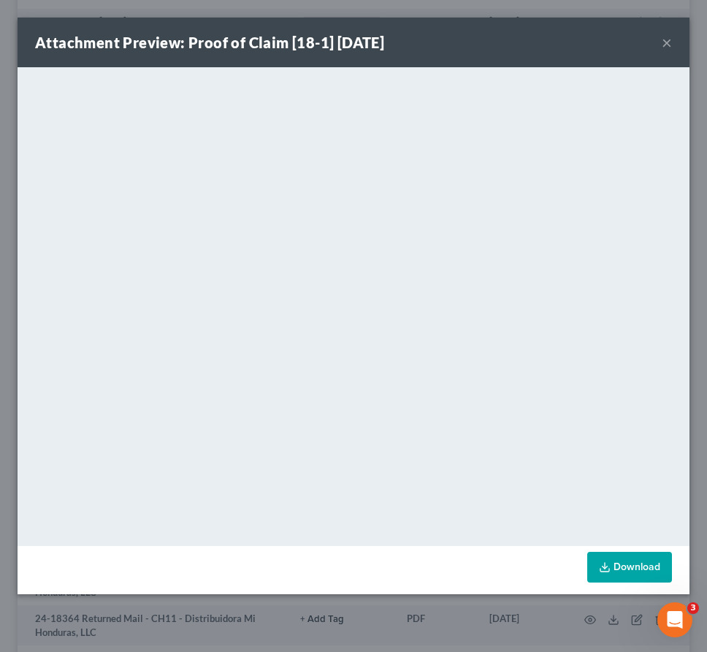
click at [664, 39] on button "×" at bounding box center [667, 43] width 10 height 18
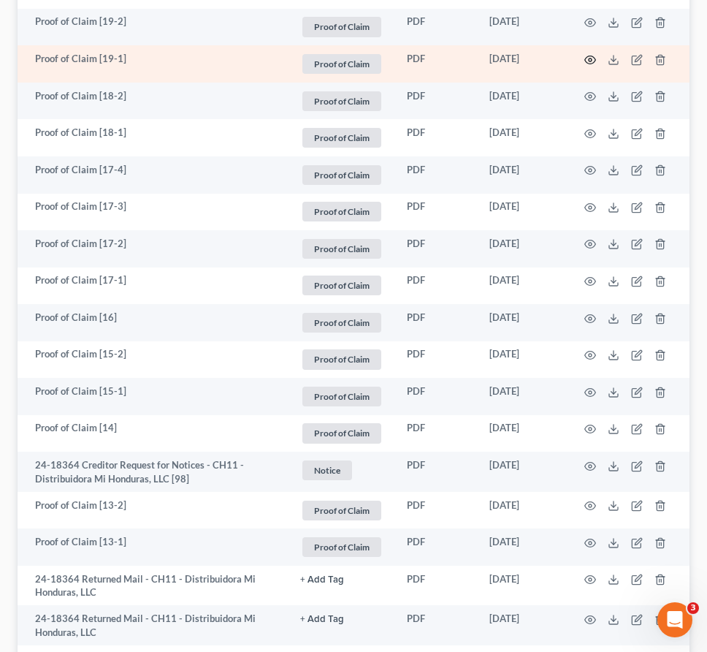
click at [588, 63] on icon "button" at bounding box center [590, 60] width 11 height 8
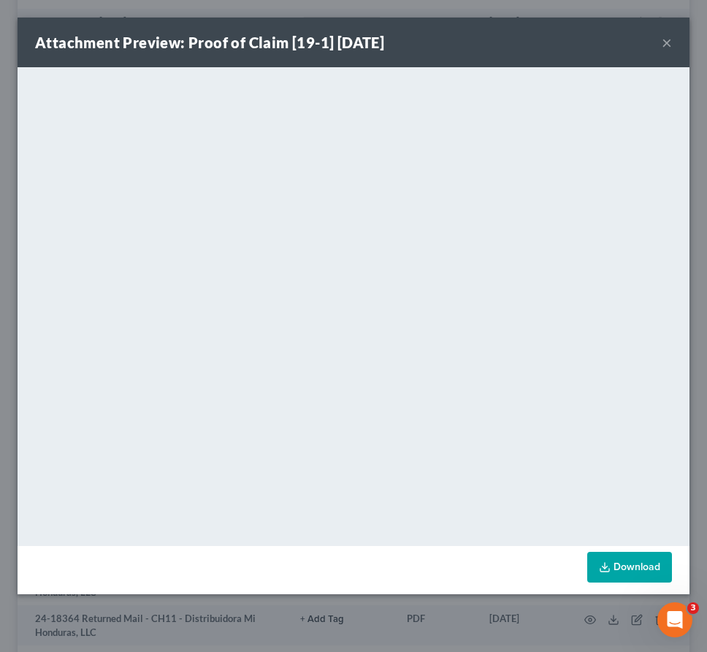
click at [671, 39] on button "×" at bounding box center [667, 43] width 10 height 18
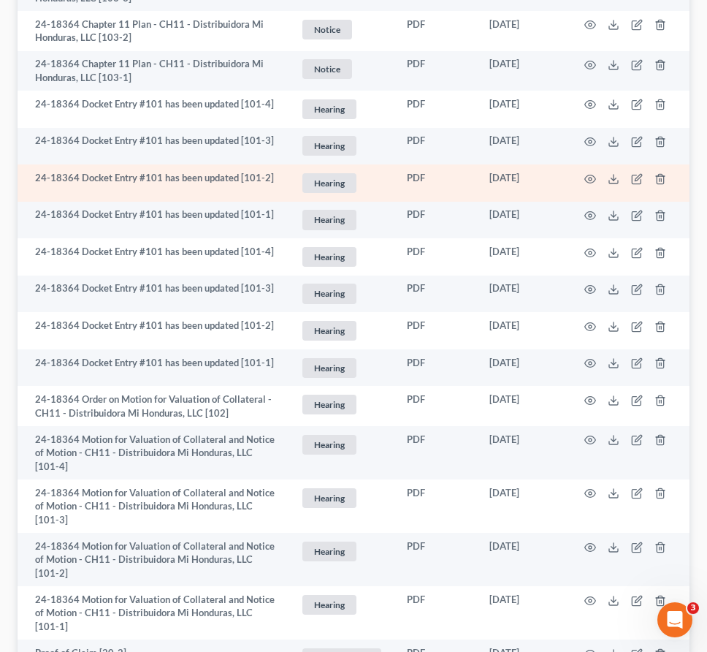
scroll to position [0, 0]
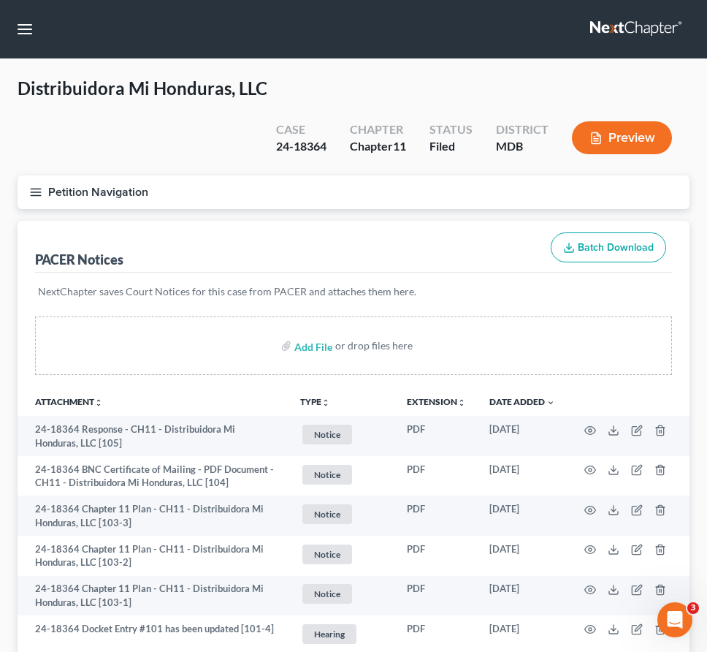
click at [628, 26] on link at bounding box center [636, 29] width 93 height 26
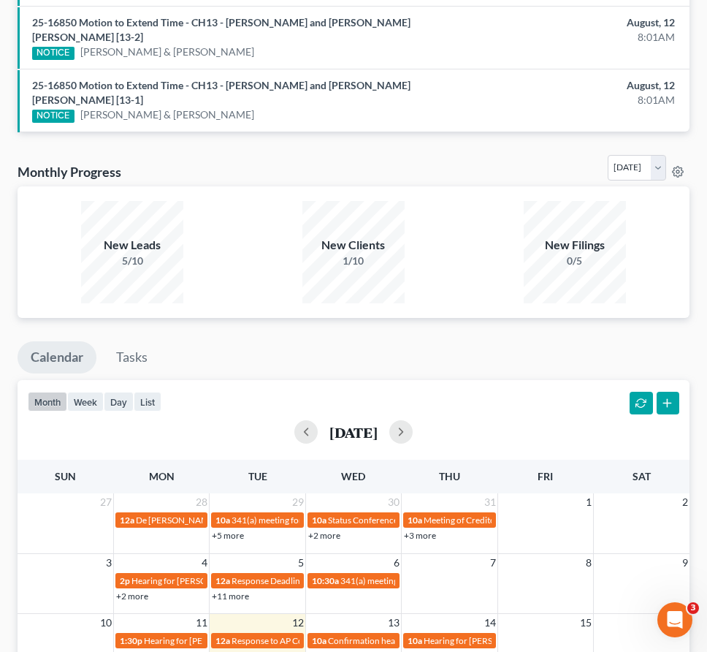
scroll to position [1207, 0]
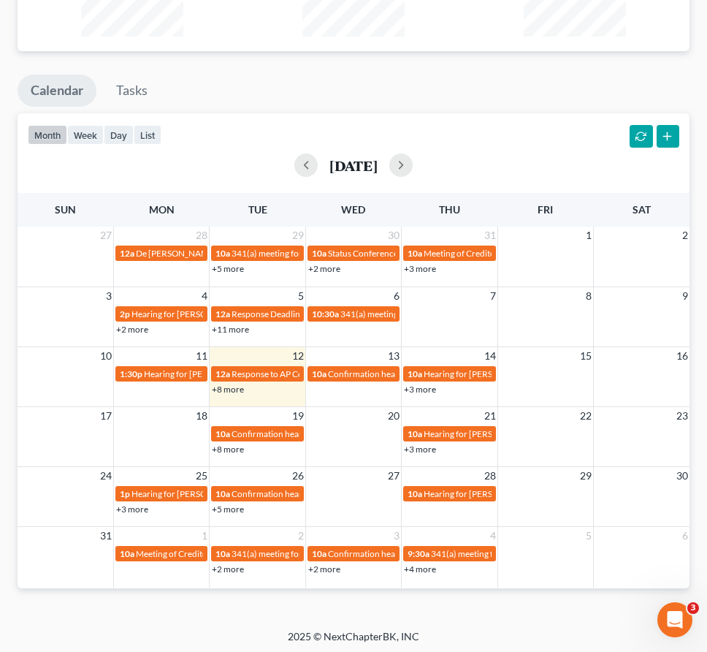
click at [226, 389] on link "+8 more" at bounding box center [228, 388] width 32 height 11
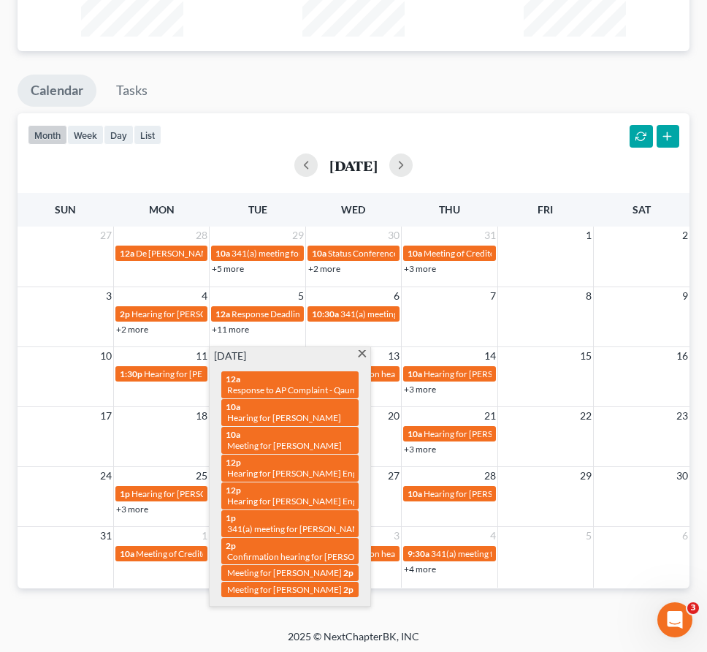
click at [210, 94] on ul "Calendar Tasks" at bounding box center [354, 94] width 672 height 39
